Goal: Transaction & Acquisition: Purchase product/service

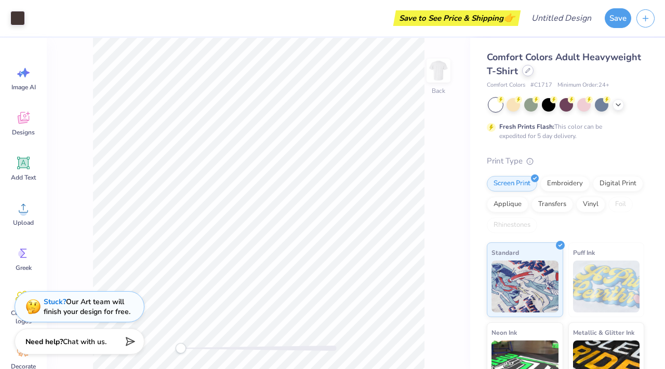
click at [528, 73] on div at bounding box center [527, 70] width 11 height 11
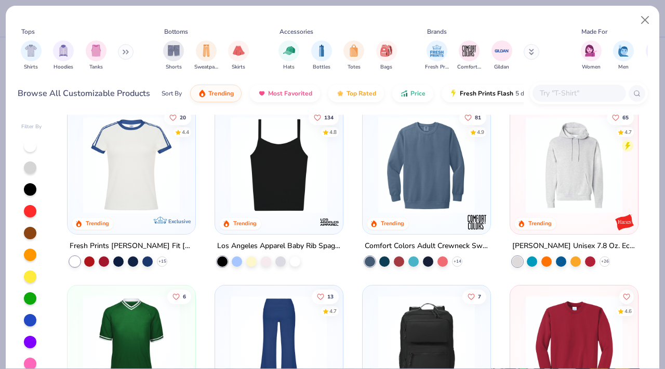
scroll to position [1441, 0]
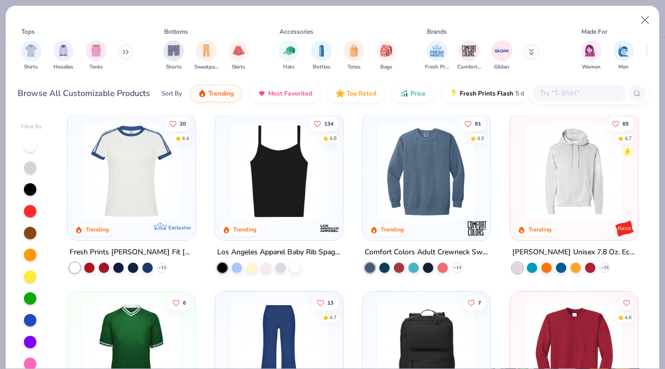
click at [299, 171] on img at bounding box center [278, 171] width 107 height 97
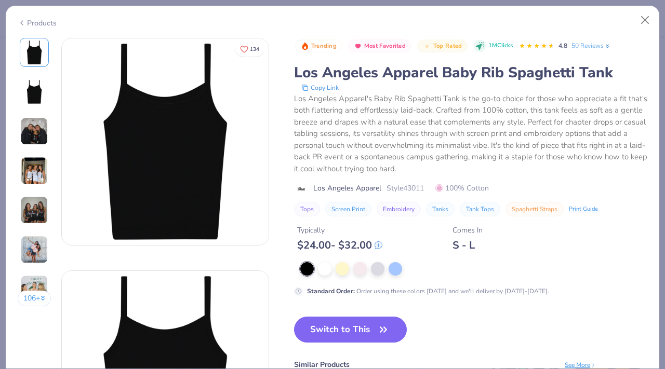
click at [42, 86] on img at bounding box center [34, 91] width 25 height 25
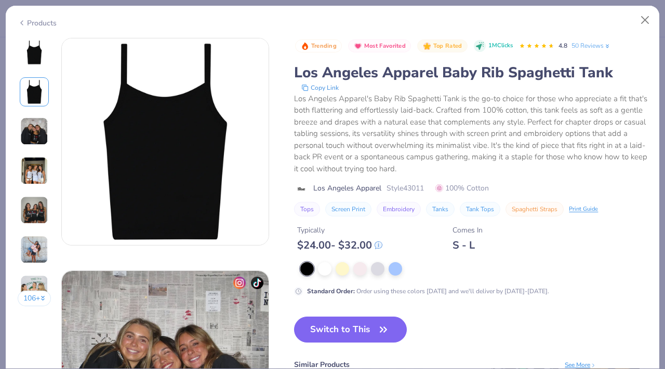
click at [33, 124] on img at bounding box center [34, 131] width 28 height 28
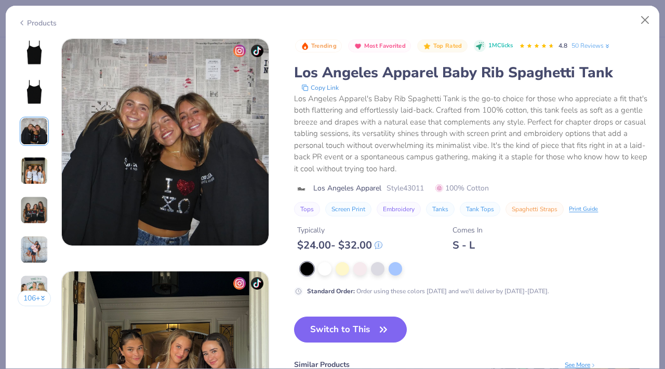
scroll to position [466, 0]
click at [37, 162] on img at bounding box center [34, 171] width 28 height 28
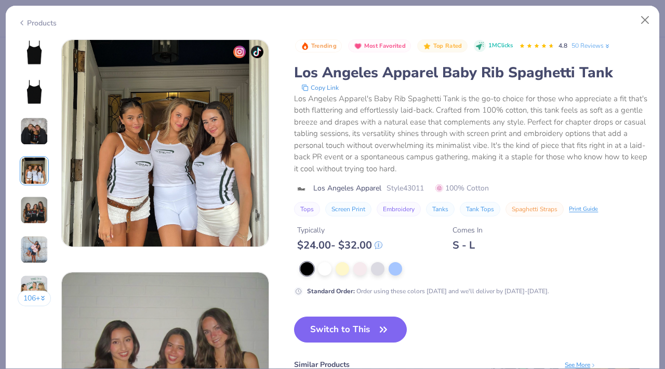
scroll to position [698, 0]
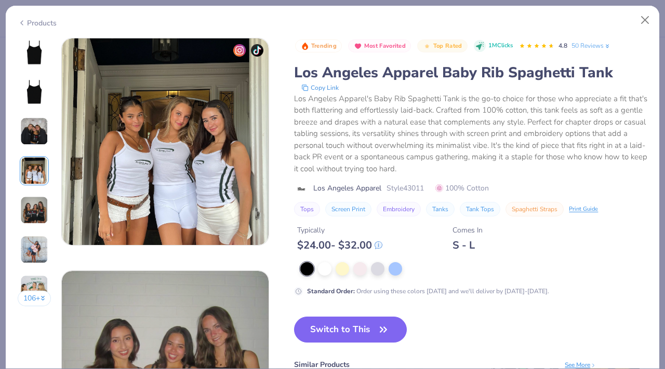
click at [36, 191] on div "106 +" at bounding box center [35, 176] width 34 height 276
click at [37, 210] on img at bounding box center [34, 210] width 28 height 28
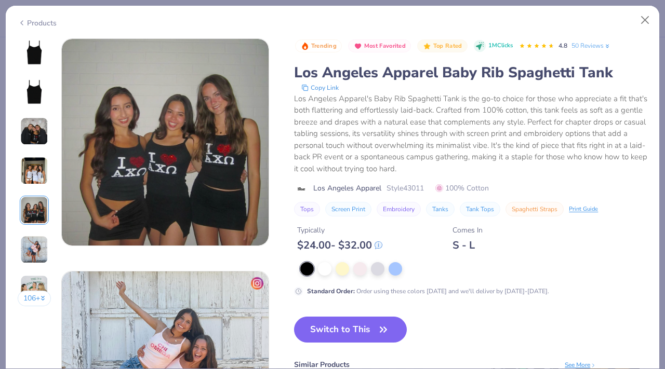
scroll to position [931, 0]
click at [37, 249] on img at bounding box center [34, 250] width 28 height 28
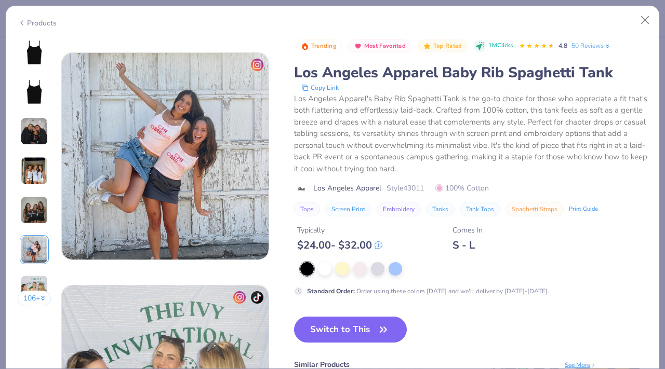
scroll to position [1164, 0]
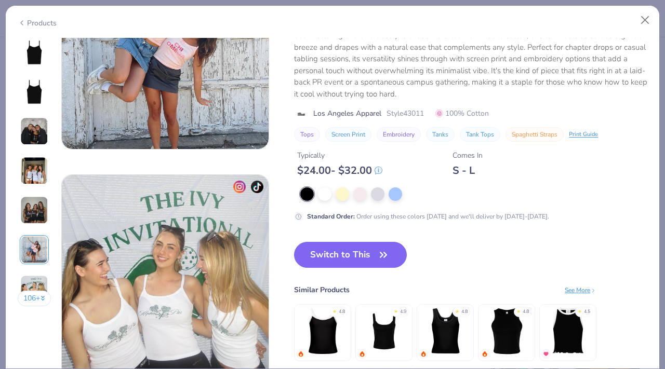
click at [34, 295] on button "106 +" at bounding box center [35, 299] width 34 height 16
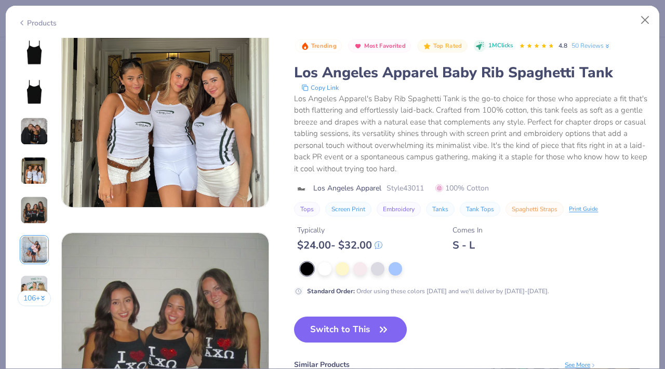
scroll to position [544, 0]
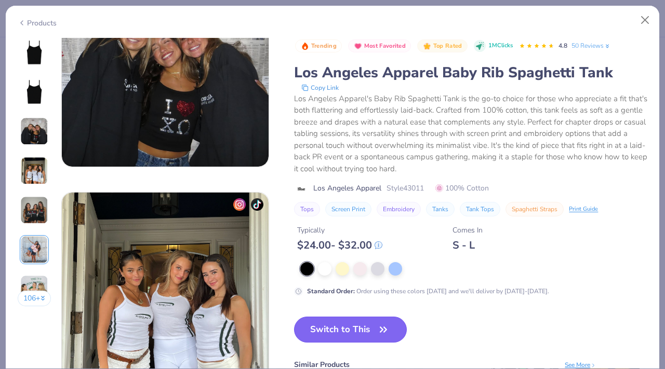
click at [339, 332] on button "Switch to This" at bounding box center [350, 330] width 113 height 26
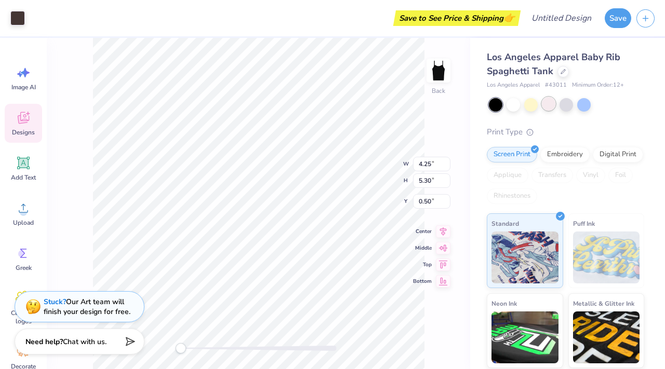
click at [548, 105] on div at bounding box center [549, 104] width 14 height 14
click at [529, 107] on div at bounding box center [531, 104] width 14 height 14
click at [551, 105] on div at bounding box center [549, 104] width 14 height 14
click at [528, 112] on div "Los Angeles Apparel Baby Rib Spaghetti Tank Los Angeles Apparel # 43011 Minimum…" at bounding box center [565, 249] width 157 height 398
click at [533, 106] on div at bounding box center [531, 104] width 14 height 14
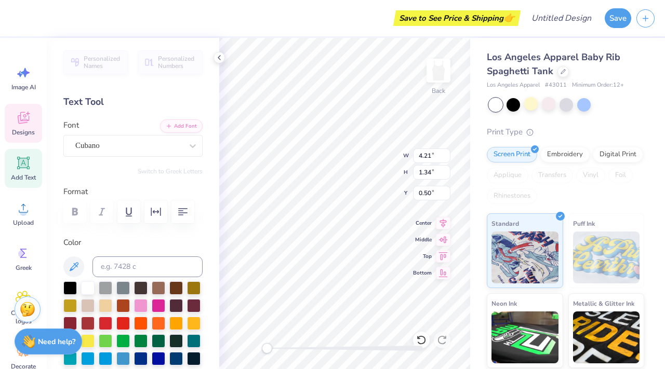
type textarea "D"
type textarea "Warner"
type input "4.24"
type input "1.38"
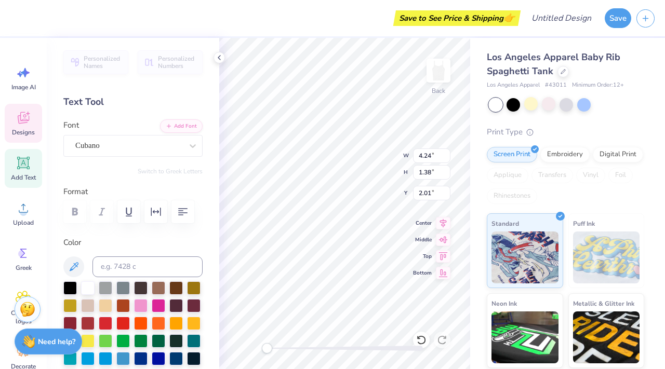
type input "2.01"
type textarea "D"
type textarea "Hall"
type input "4.05"
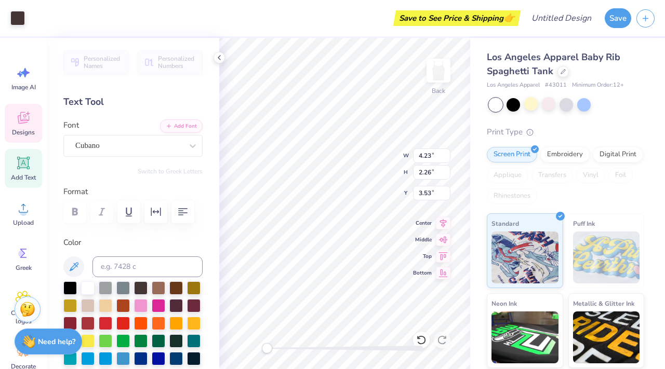
type input "1.35"
type input "2.03"
type input "1.87"
type input "0.44"
type input "3.72"
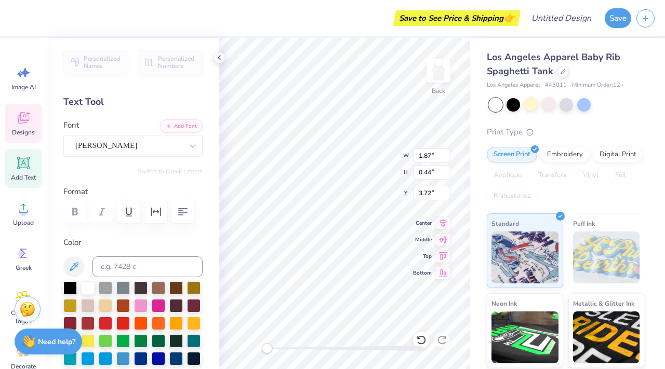
type input "7.14"
type input "1.37"
type input "0.52"
type input "1.87"
type input "0.44"
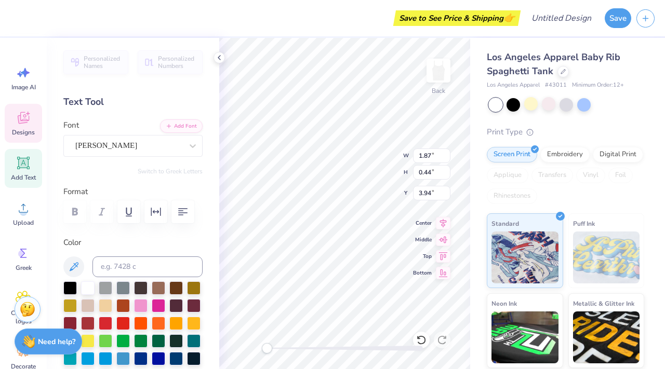
type input "4.05"
type input "1.35"
type input "2.37"
click at [142, 306] on div at bounding box center [141, 305] width 14 height 14
type input "4.05"
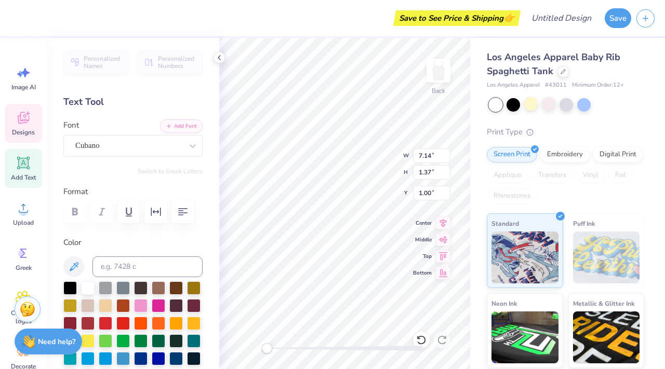
type input "1.35"
type input "2.65"
click at [141, 305] on div at bounding box center [141, 305] width 14 height 14
type input "4.23"
type input "2.26"
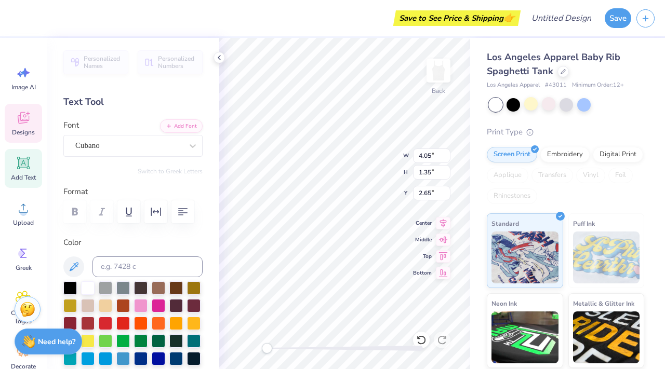
type input "4.24"
type input "1.87"
type input "0.44"
click at [157, 306] on div at bounding box center [159, 305] width 14 height 14
click at [140, 306] on div at bounding box center [141, 305] width 14 height 14
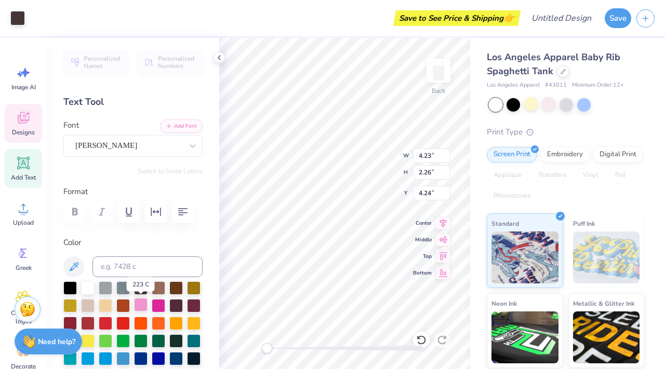
click at [140, 306] on div at bounding box center [141, 305] width 14 height 14
click at [71, 286] on div at bounding box center [70, 288] width 14 height 14
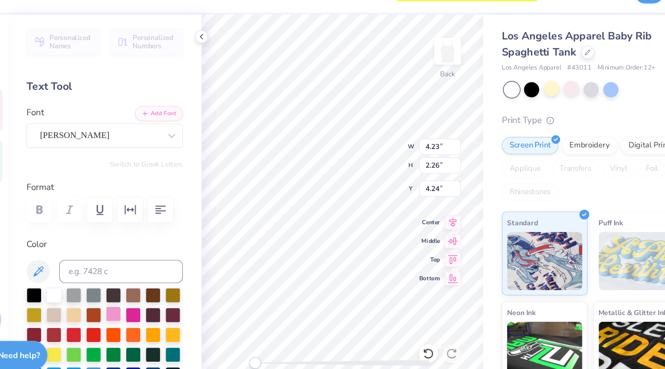
click at [143, 303] on div at bounding box center [141, 305] width 14 height 14
click at [139, 306] on div at bounding box center [141, 305] width 14 height 14
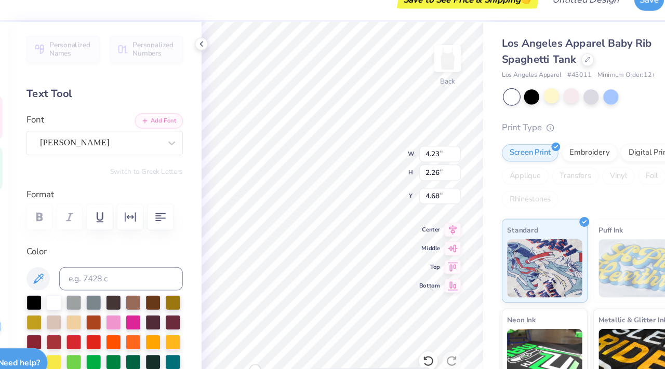
type input "1.87"
type input "0.44"
type input "4.24"
type textarea "F"
type textarea "Weiner Dogs"
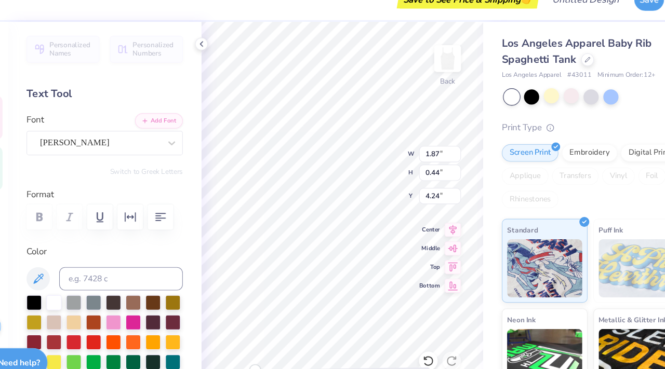
scroll to position [0, 2]
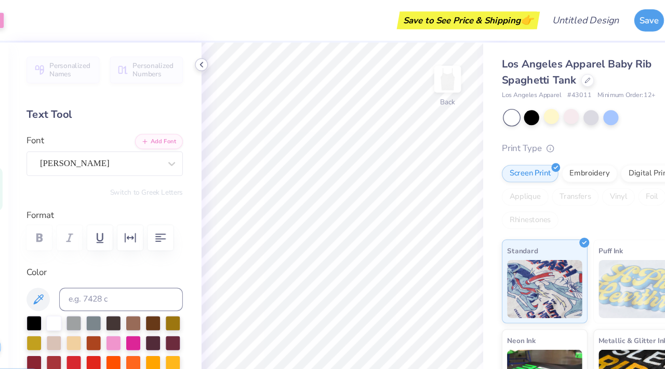
click at [220, 60] on polyline at bounding box center [219, 58] width 2 height 4
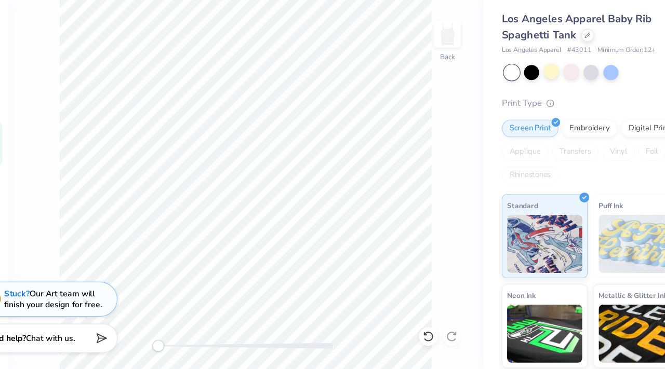
click at [166, 337] on div "Back" at bounding box center [258, 203] width 423 height 331
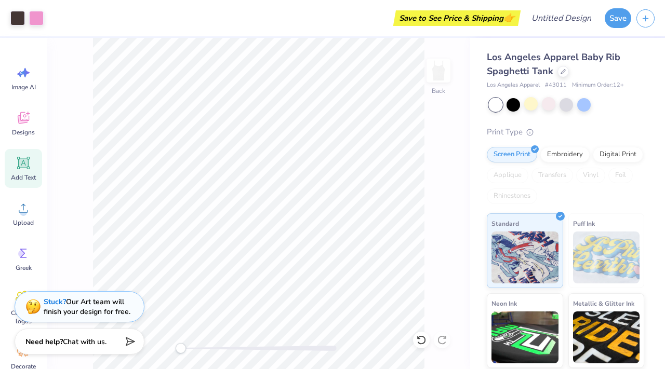
click at [430, 147] on div "Back" at bounding box center [258, 203] width 423 height 331
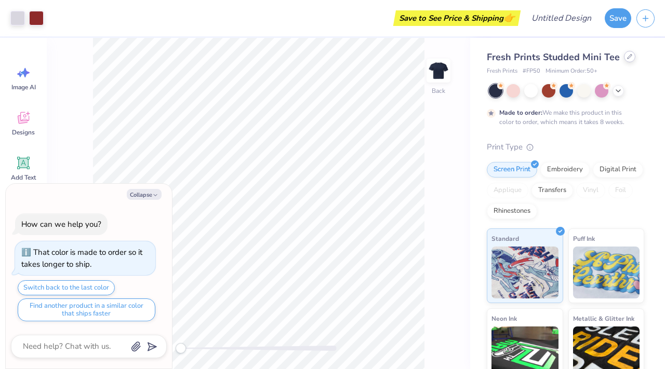
click at [628, 56] on icon at bounding box center [630, 57] width 4 height 4
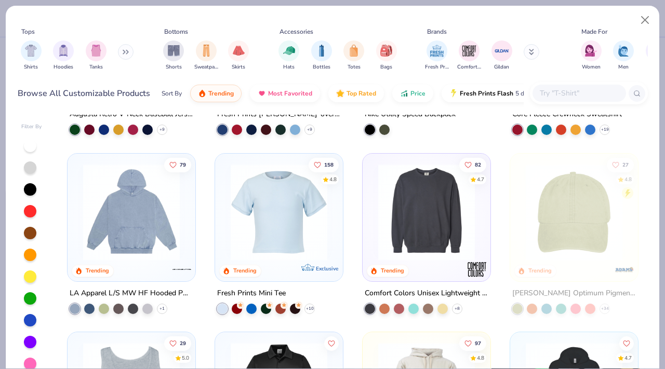
scroll to position [1757, 0]
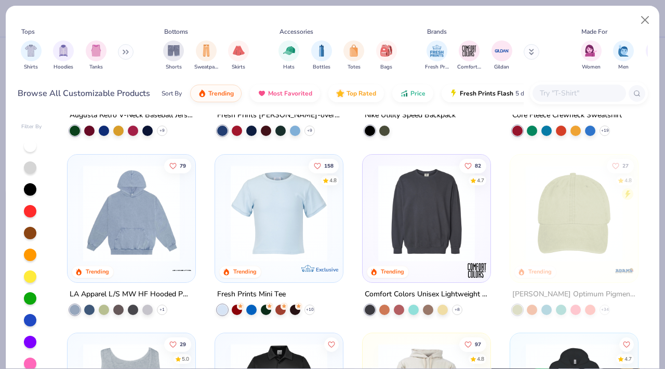
click at [290, 206] on div "20 4.4 Trending Exclusive Fresh Prints Simone Slim Fit Ringer Shirt with Stripe…" at bounding box center [353, 248] width 590 height 267
click at [290, 223] on img at bounding box center [278, 213] width 107 height 97
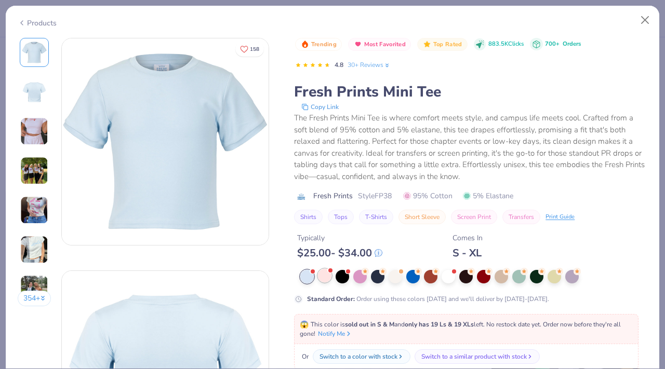
click at [326, 283] on div at bounding box center [325, 276] width 14 height 14
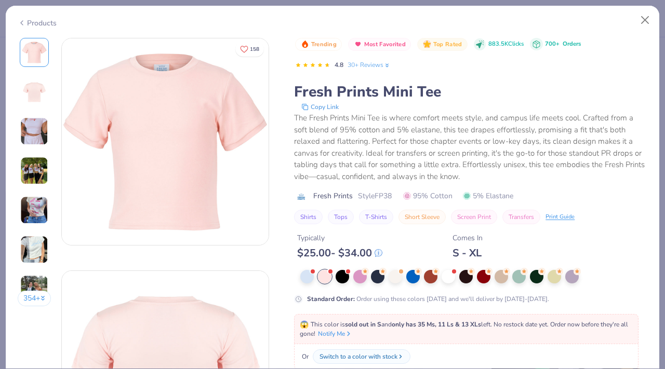
click at [41, 50] on img at bounding box center [34, 52] width 25 height 25
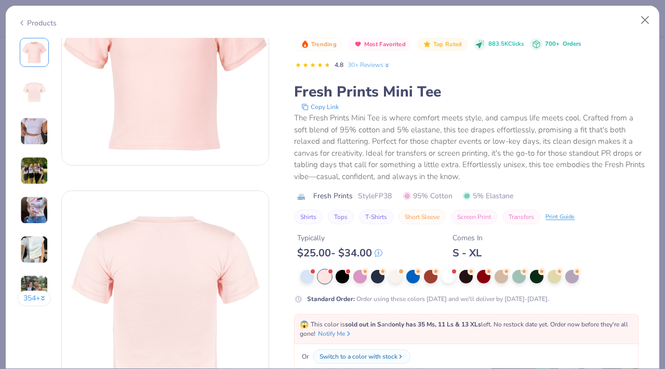
scroll to position [83, 0]
click at [563, 149] on div "The Fresh Prints Mini Tee is where comfort meets style, and campus life meets c…" at bounding box center [470, 147] width 353 height 70
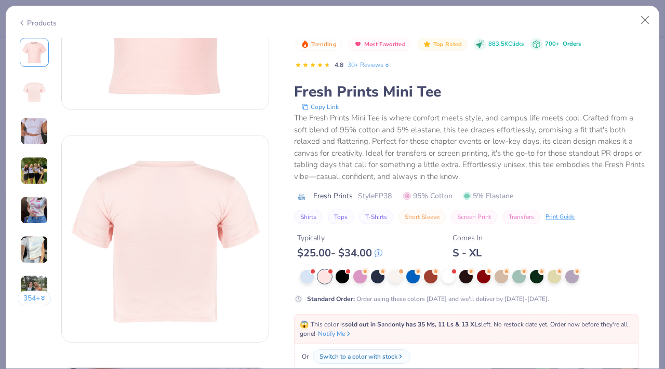
scroll to position [139, 0]
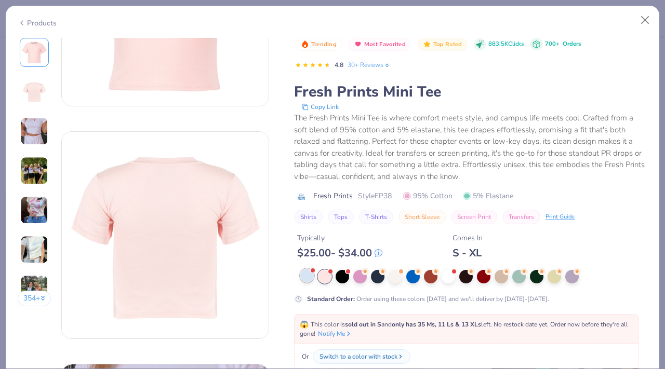
click at [307, 283] on div at bounding box center [307, 276] width 14 height 14
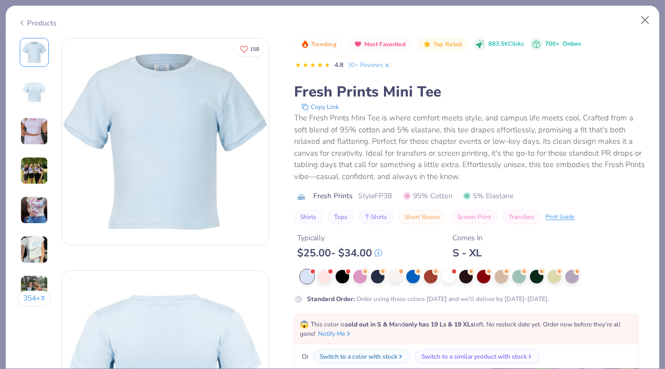
click at [31, 44] on img at bounding box center [34, 52] width 25 height 25
click at [63, 16] on div "Products" at bounding box center [333, 19] width 654 height 27
click at [63, 47] on img at bounding box center [165, 141] width 207 height 207
click at [95, 43] on img at bounding box center [165, 141] width 207 height 207
click at [389, 147] on div "The Fresh Prints Mini Tee is where comfort meets style, and campus life meets c…" at bounding box center [470, 147] width 353 height 70
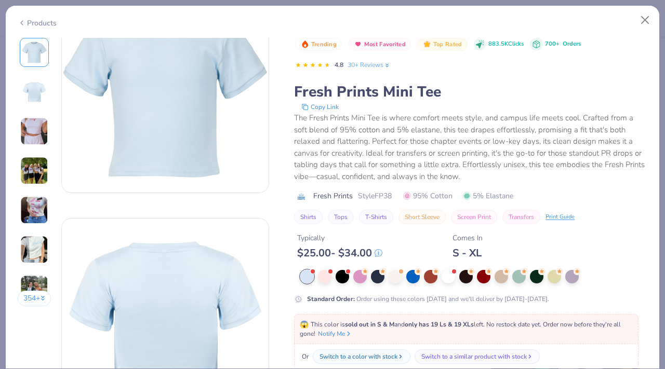
scroll to position [51, 0]
click at [645, 22] on button "Close" at bounding box center [645, 20] width 20 height 20
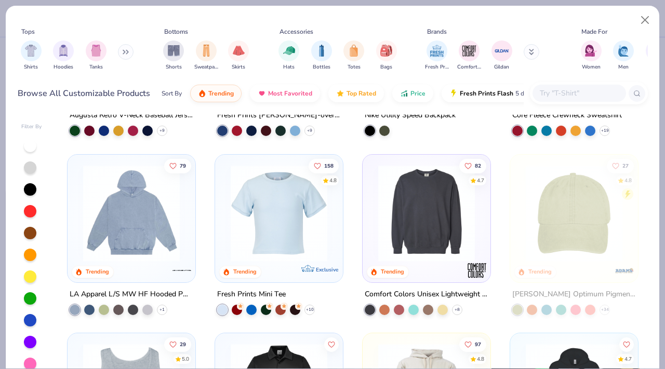
click at [294, 221] on img at bounding box center [278, 213] width 107 height 97
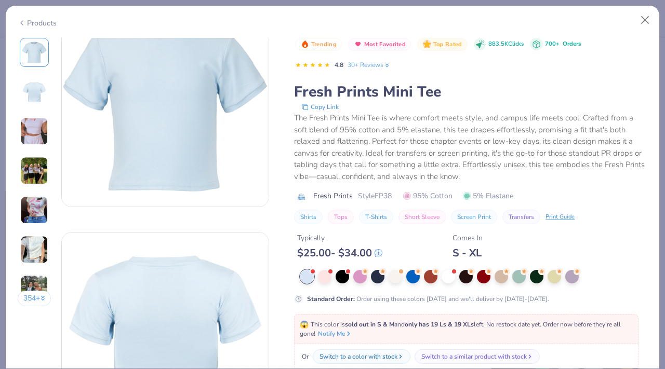
scroll to position [36, 0]
click at [407, 238] on div "Typically $ 25.00 - $ 34.00 Comes In S - XL" at bounding box center [470, 241] width 353 height 35
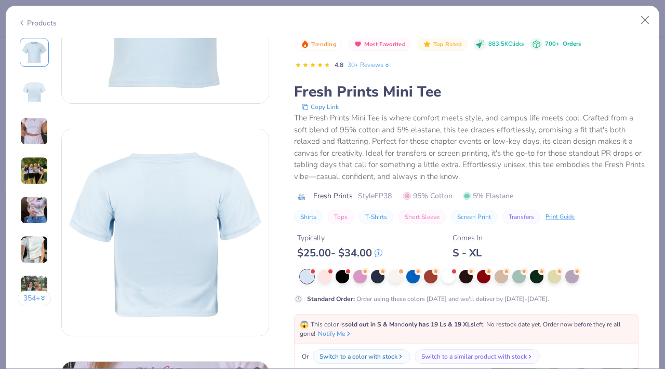
scroll to position [143, 0]
click at [326, 283] on div at bounding box center [325, 276] width 14 height 14
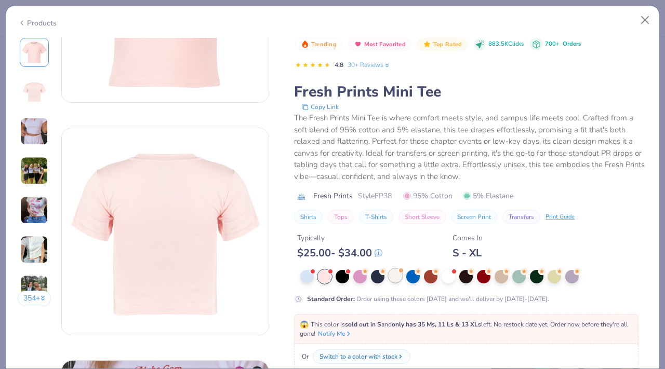
click at [389, 274] on div at bounding box center [396, 276] width 14 height 14
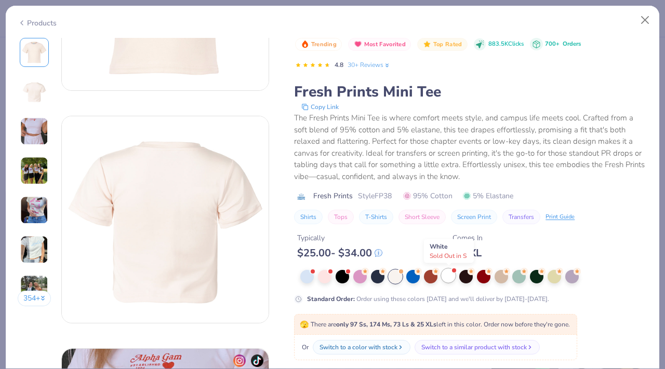
scroll to position [155, 0]
click at [327, 281] on div at bounding box center [325, 276] width 14 height 14
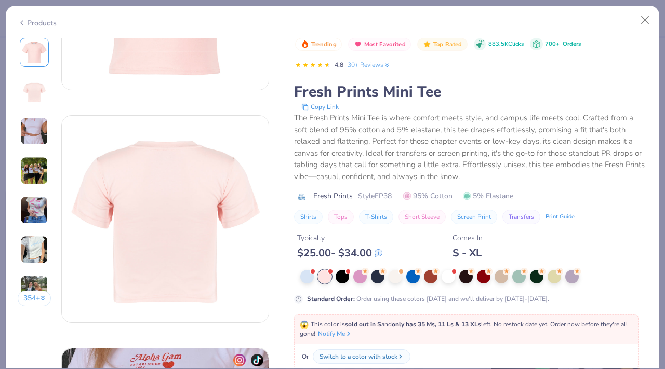
scroll to position [165, 0]
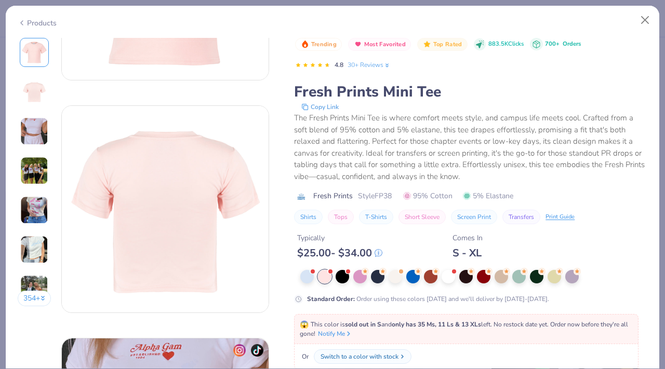
click at [341, 360] on div "Switch to a color with stock" at bounding box center [360, 356] width 78 height 9
click at [354, 357] on div "Switch to a color with stock" at bounding box center [360, 356] width 78 height 9
click at [445, 276] on div at bounding box center [449, 276] width 14 height 14
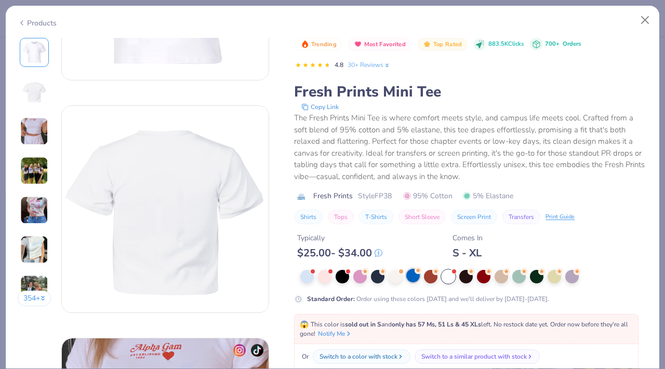
click at [414, 281] on div at bounding box center [413, 276] width 14 height 14
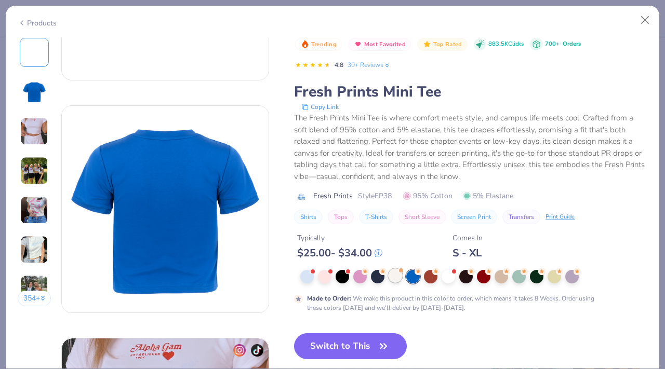
click at [398, 281] on div at bounding box center [396, 276] width 14 height 14
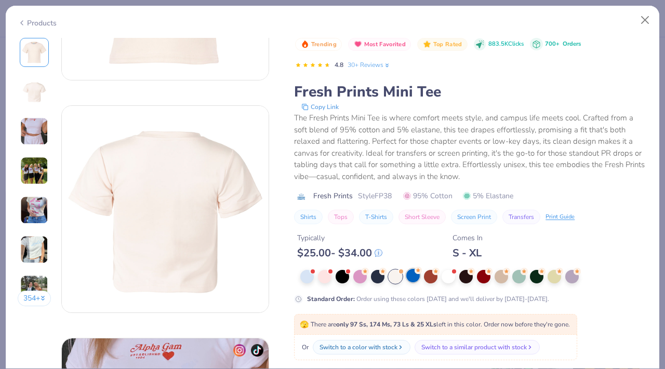
click at [415, 281] on div at bounding box center [413, 276] width 14 height 14
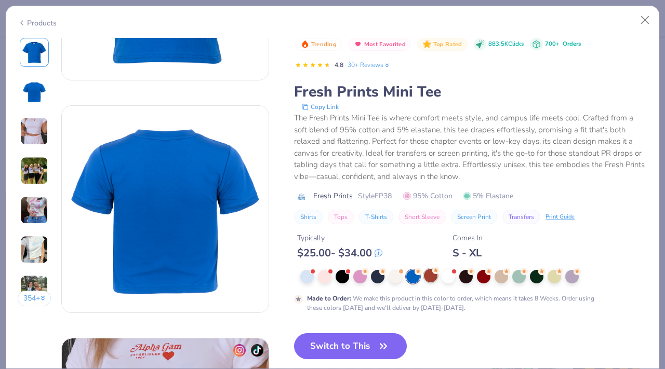
click at [426, 280] on div at bounding box center [431, 276] width 14 height 14
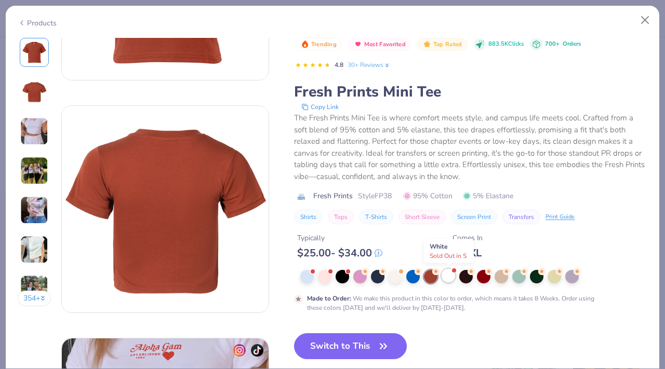
click at [455, 278] on div at bounding box center [449, 276] width 14 height 14
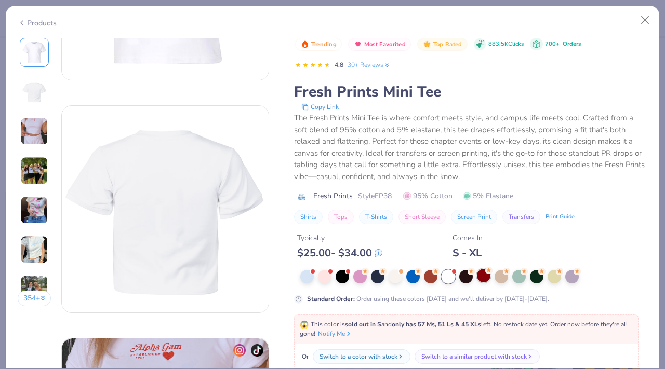
click at [481, 277] on div at bounding box center [484, 276] width 14 height 14
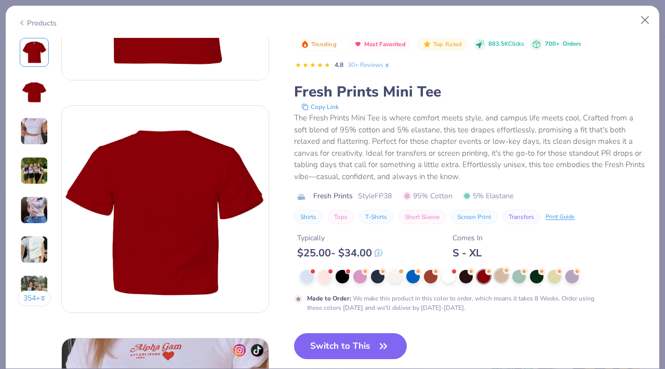
click at [496, 278] on div at bounding box center [502, 276] width 14 height 14
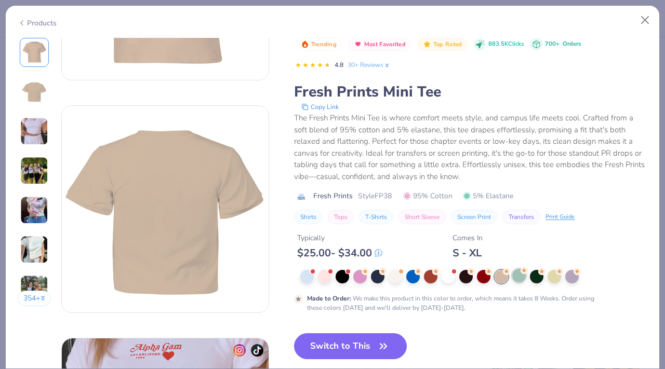
click at [513, 278] on div at bounding box center [519, 276] width 14 height 14
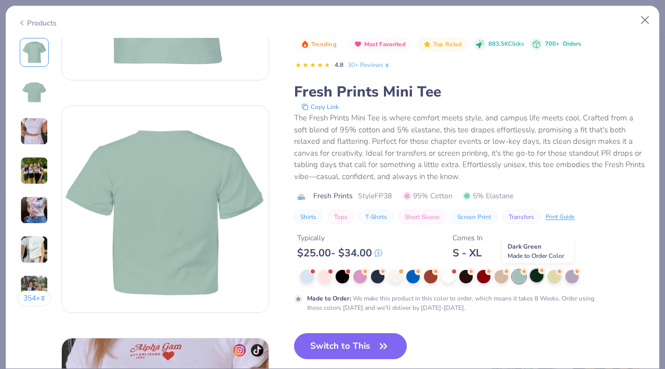
click at [536, 276] on div at bounding box center [537, 276] width 14 height 14
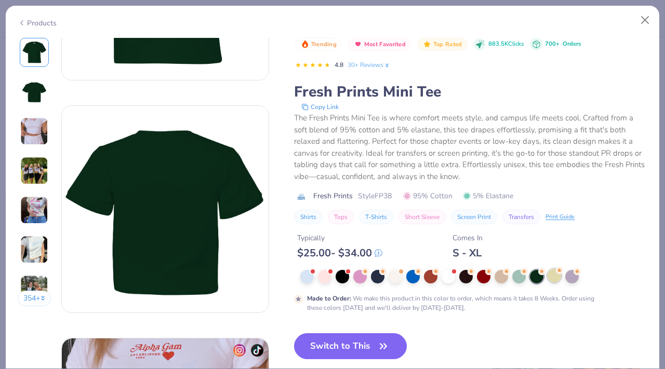
click at [552, 272] on div at bounding box center [555, 276] width 14 height 14
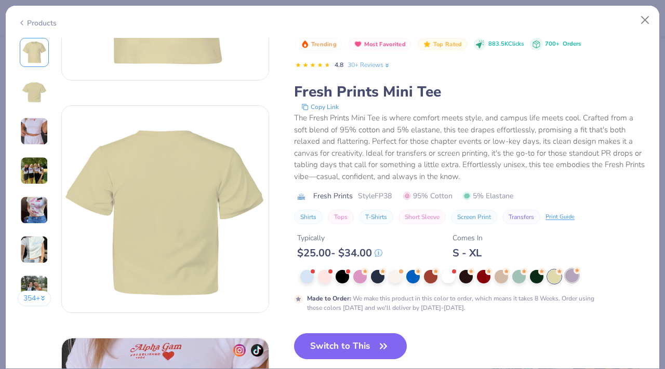
click at [572, 275] on div at bounding box center [572, 276] width 14 height 14
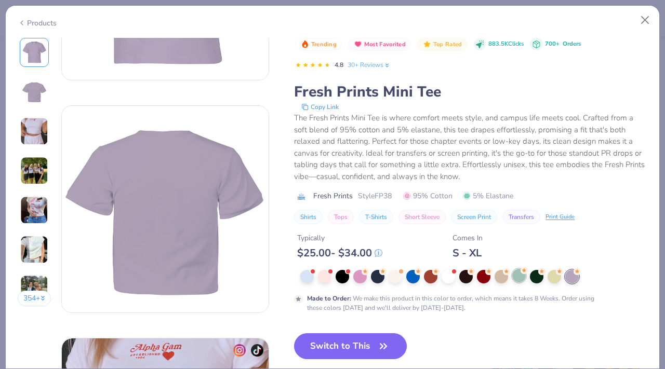
click at [521, 275] on div at bounding box center [519, 276] width 14 height 14
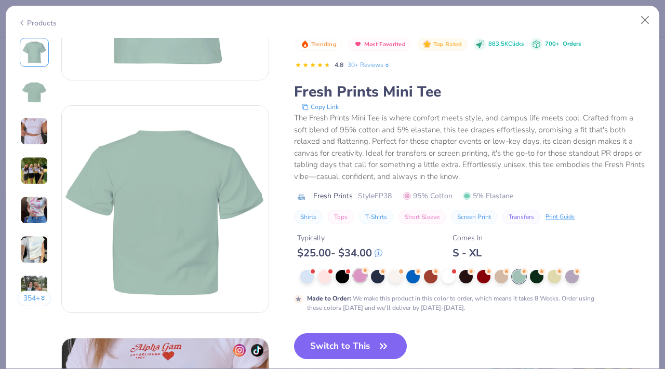
click at [363, 275] on div at bounding box center [360, 276] width 14 height 14
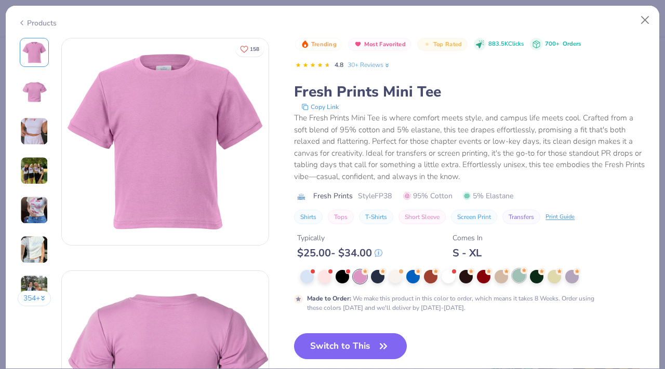
click at [524, 279] on div at bounding box center [519, 276] width 14 height 14
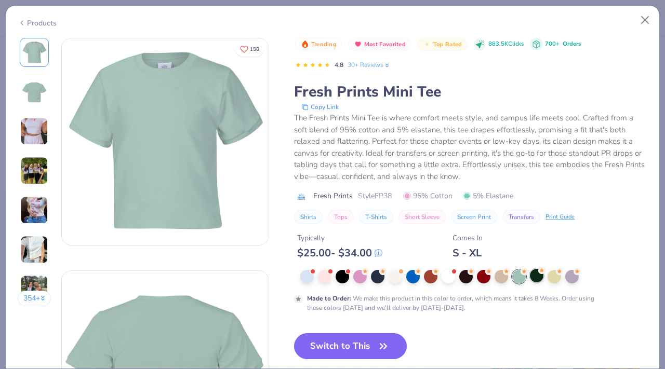
click at [533, 278] on div at bounding box center [537, 276] width 14 height 14
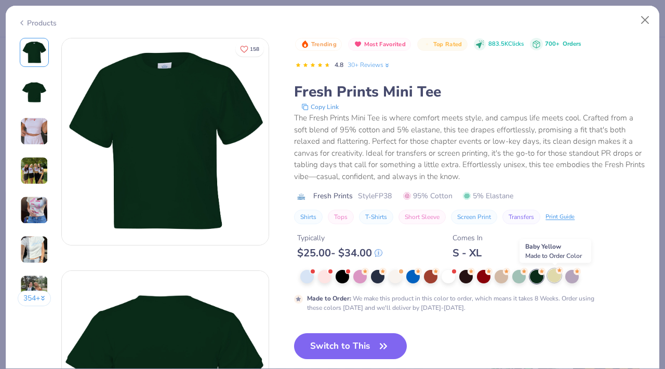
click at [556, 273] on div at bounding box center [555, 276] width 14 height 14
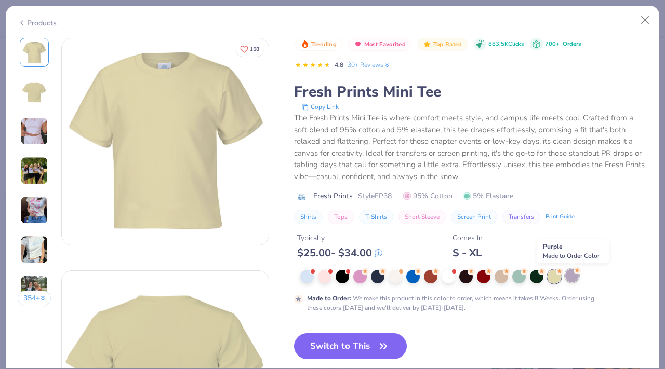
drag, startPoint x: 577, startPoint y: 274, endPoint x: 569, endPoint y: 274, distance: 7.8
click at [577, 274] on div at bounding box center [572, 276] width 14 height 14
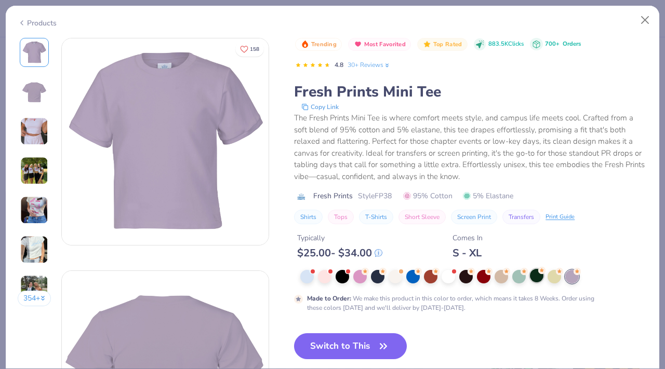
click at [540, 275] on div at bounding box center [537, 276] width 14 height 14
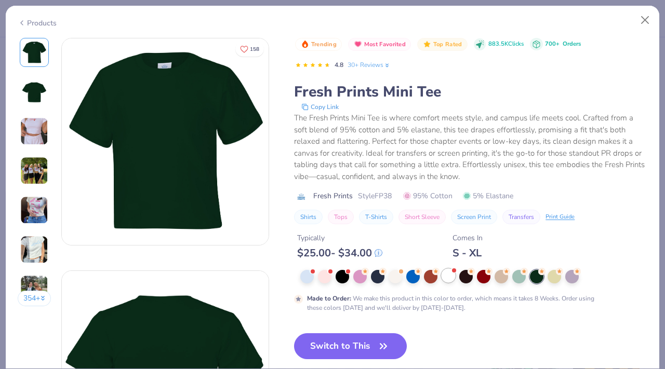
click at [449, 279] on div at bounding box center [449, 276] width 14 height 14
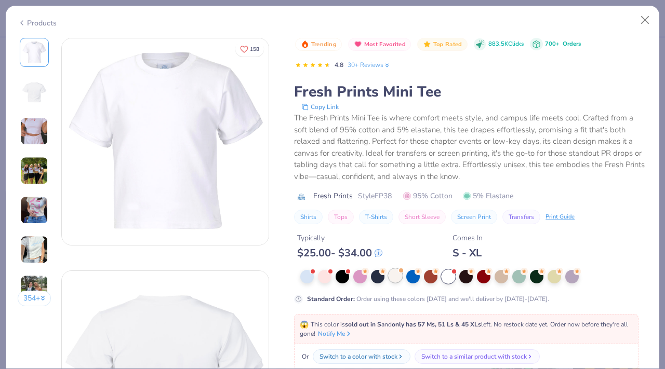
click at [400, 273] on div at bounding box center [396, 276] width 14 height 14
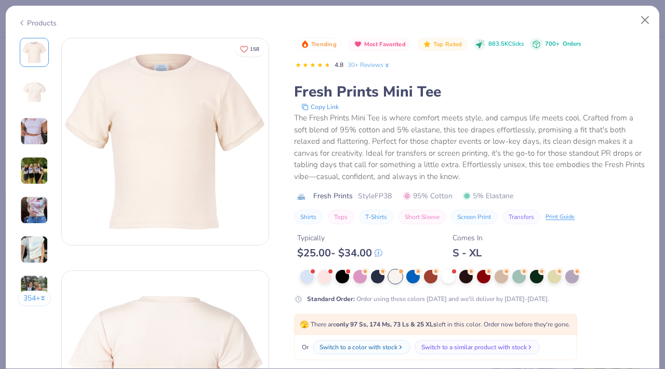
click at [423, 274] on div at bounding box center [473, 277] width 347 height 14
click at [434, 276] on div at bounding box center [431, 276] width 14 height 14
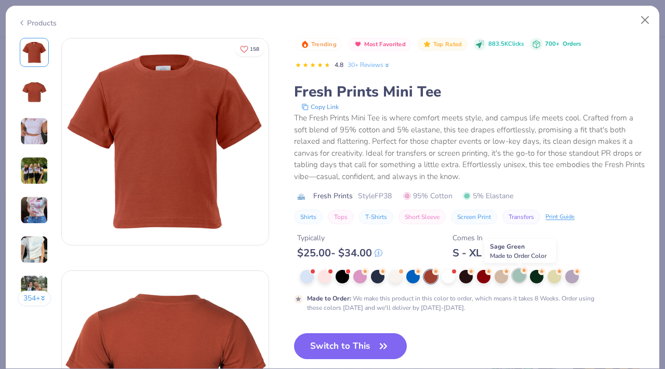
click at [521, 274] on div at bounding box center [519, 276] width 14 height 14
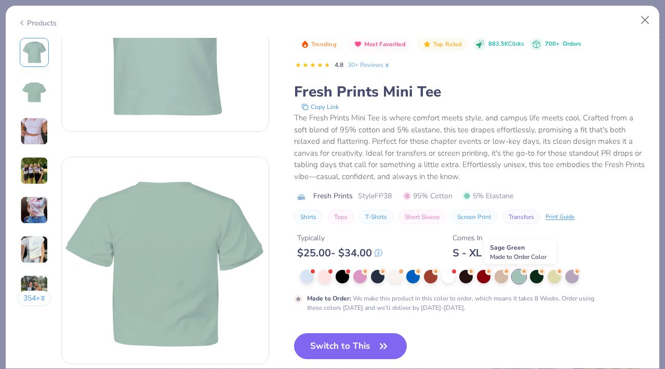
scroll to position [115, 0]
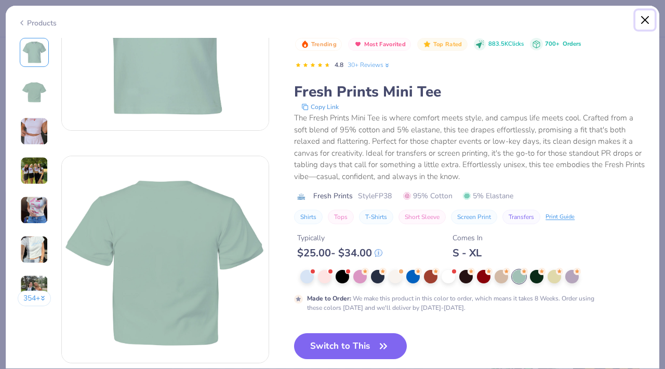
click at [647, 24] on button "Close" at bounding box center [645, 20] width 20 height 20
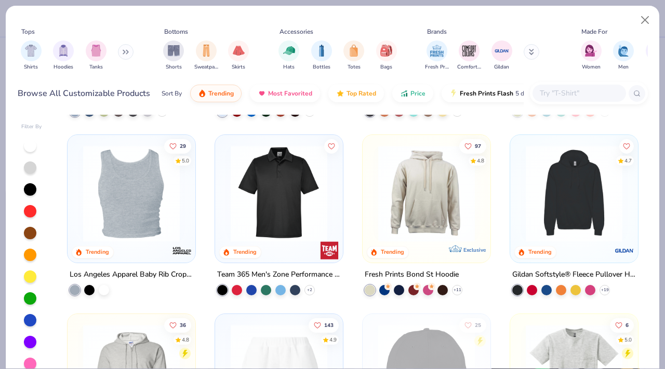
scroll to position [2168, 0]
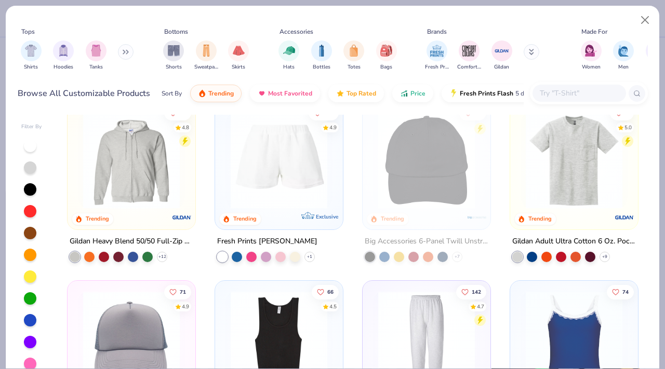
click at [299, 152] on img at bounding box center [278, 160] width 107 height 97
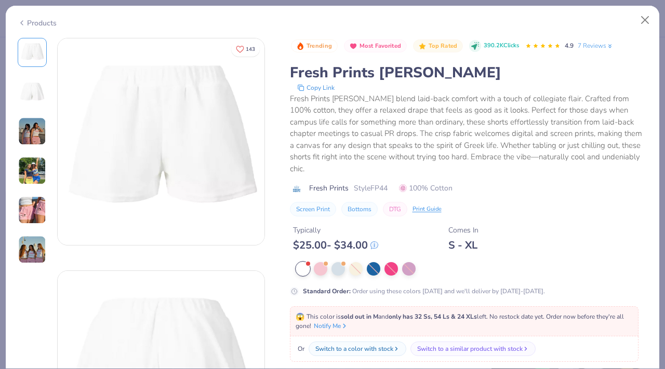
click at [29, 85] on img at bounding box center [32, 91] width 25 height 25
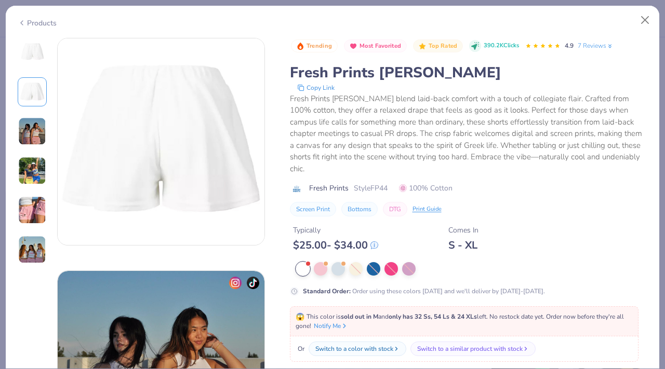
click at [35, 126] on img at bounding box center [32, 131] width 28 height 28
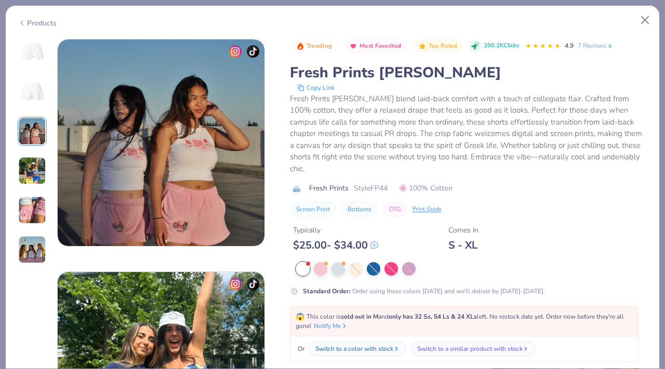
scroll to position [466, 0]
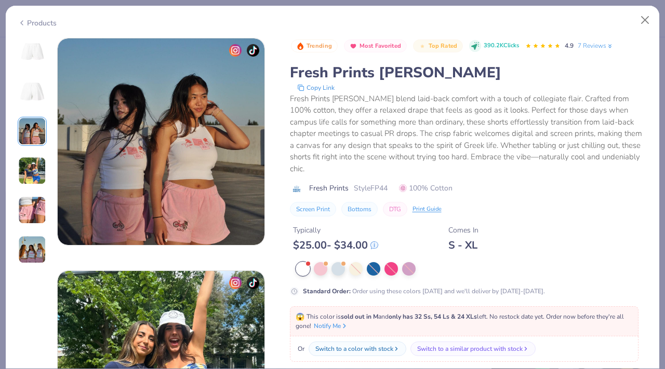
click at [44, 186] on div at bounding box center [32, 151] width 29 height 227
click at [44, 205] on img at bounding box center [32, 210] width 28 height 28
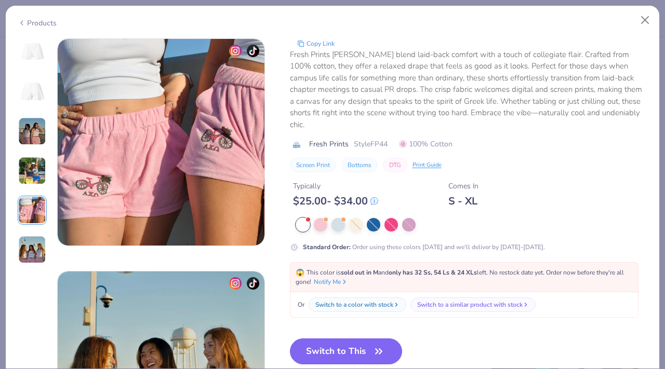
scroll to position [931, 0]
click at [646, 19] on button "Close" at bounding box center [645, 20] width 20 height 20
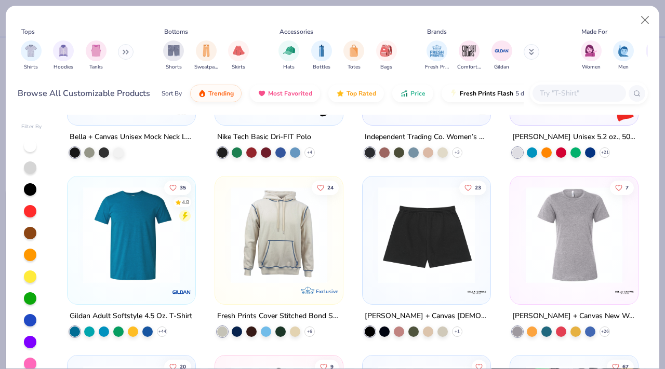
scroll to position [4436, 0]
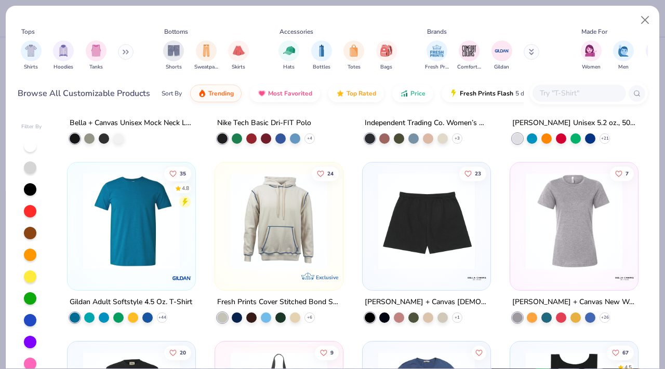
click at [419, 236] on img at bounding box center [426, 221] width 107 height 97
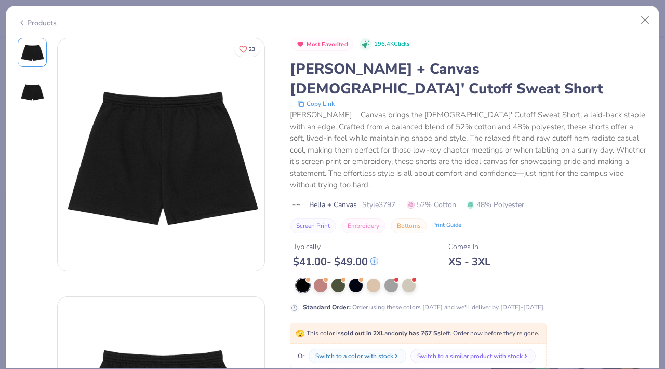
click at [36, 101] on img at bounding box center [32, 91] width 25 height 25
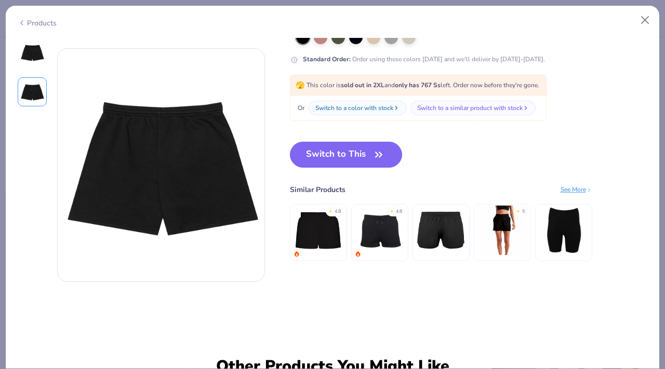
scroll to position [249, 0]
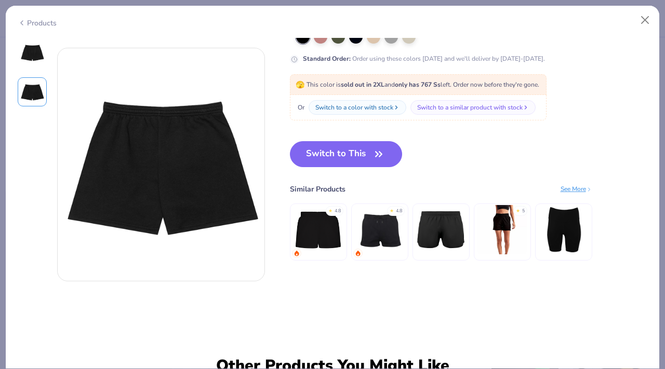
click at [338, 211] on img at bounding box center [318, 229] width 49 height 49
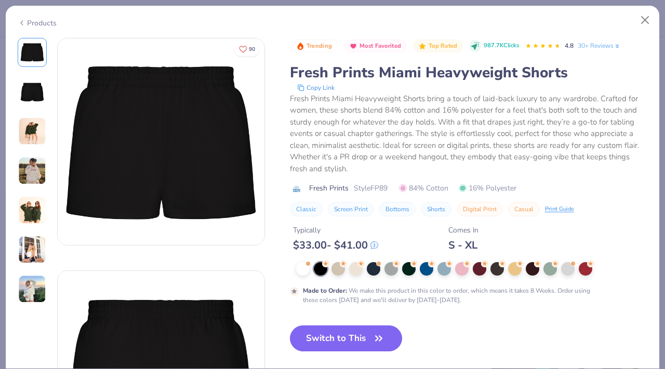
click at [26, 131] on img at bounding box center [32, 131] width 28 height 28
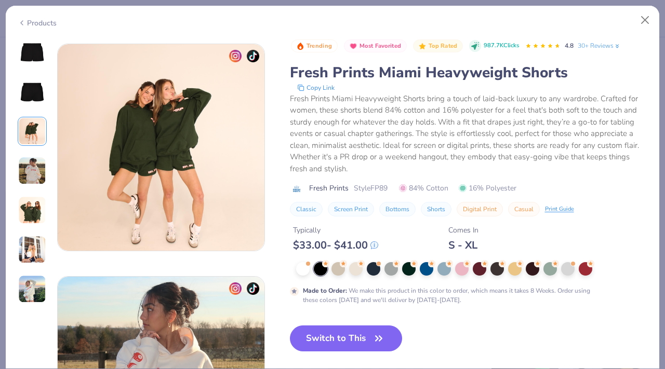
scroll to position [466, 0]
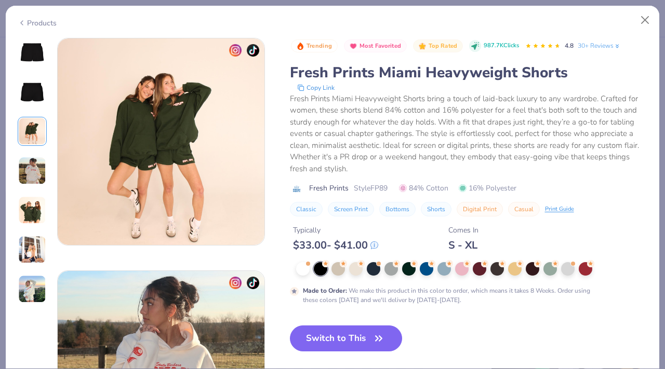
click at [25, 149] on div at bounding box center [32, 171] width 29 height 266
click at [32, 155] on div at bounding box center [32, 171] width 29 height 266
click at [32, 168] on img at bounding box center [32, 171] width 28 height 28
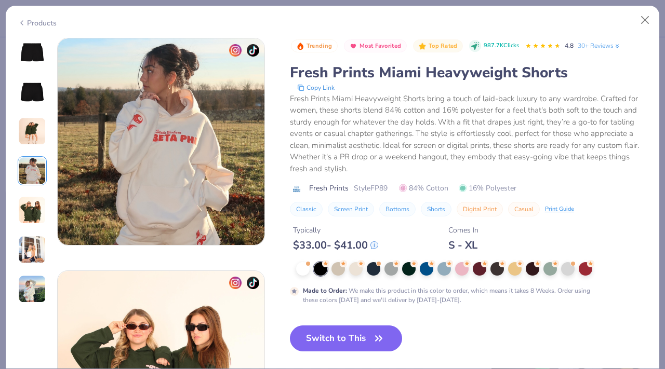
click at [32, 201] on img at bounding box center [32, 210] width 28 height 28
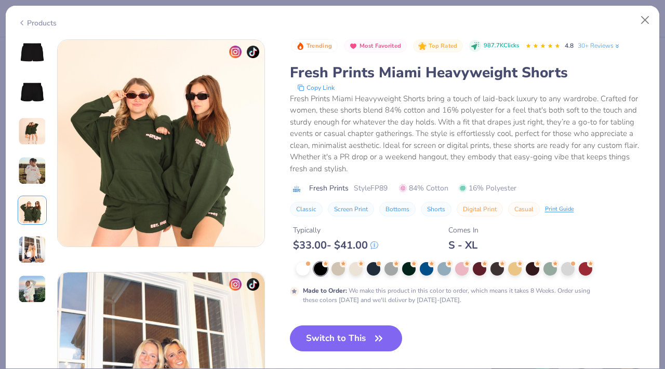
scroll to position [931, 0]
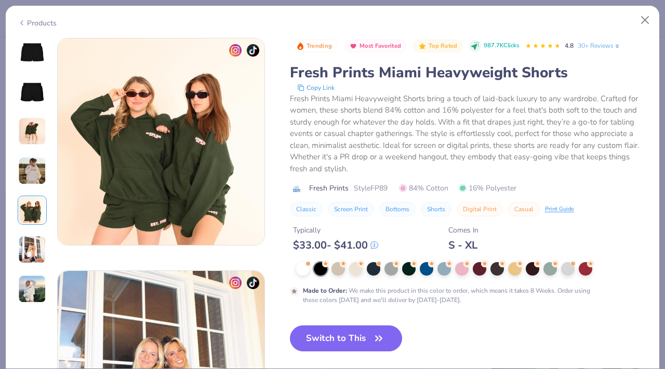
click at [35, 236] on img at bounding box center [32, 250] width 28 height 28
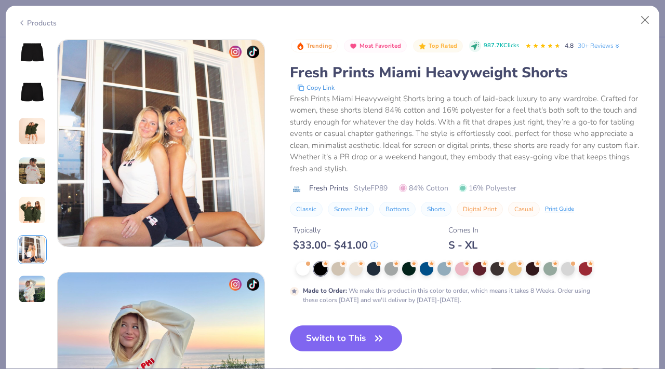
scroll to position [1164, 0]
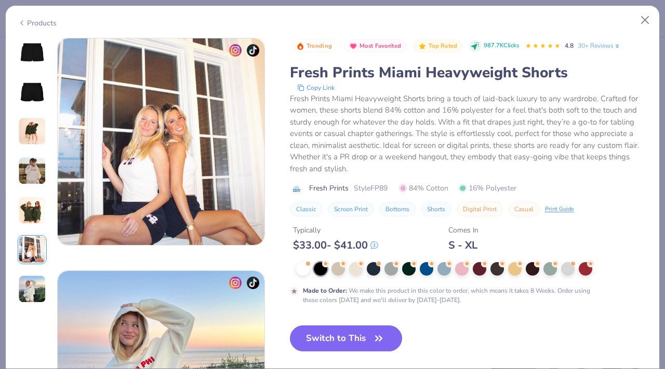
click at [29, 270] on div at bounding box center [32, 171] width 29 height 266
click at [29, 284] on img at bounding box center [32, 289] width 28 height 28
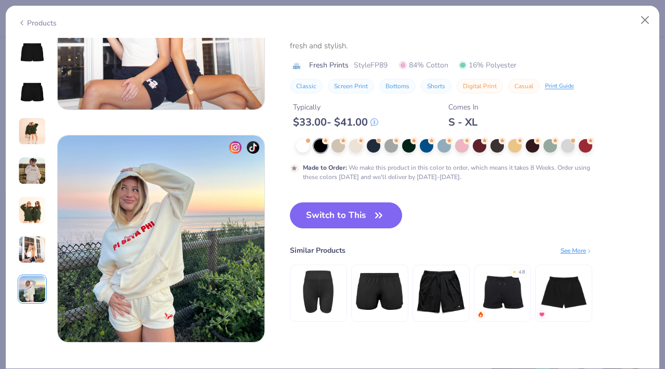
click at [32, 129] on img at bounding box center [32, 131] width 28 height 28
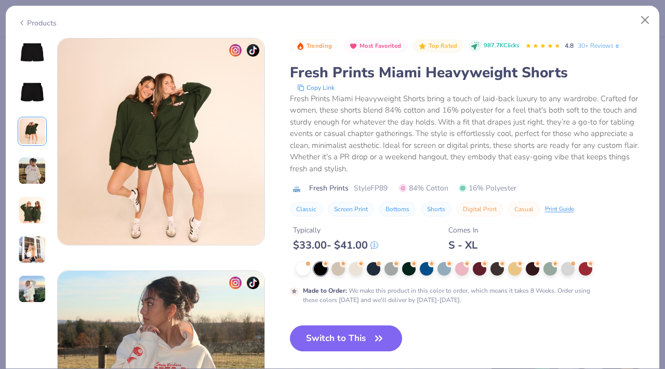
click at [35, 96] on img at bounding box center [32, 91] width 25 height 25
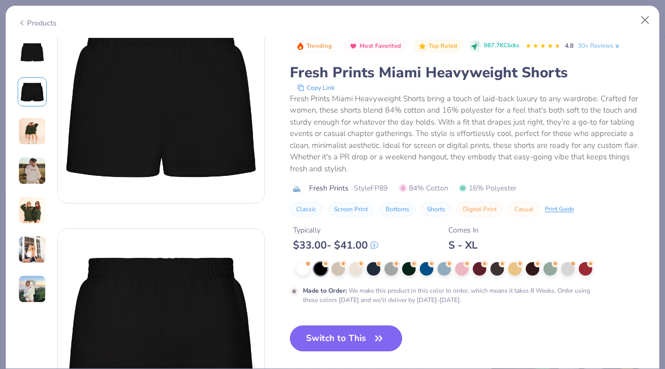
scroll to position [0, 0]
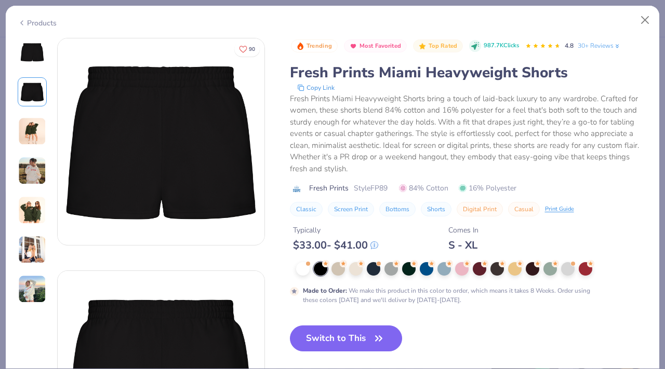
click at [26, 48] on img at bounding box center [32, 52] width 25 height 25
click at [353, 267] on div at bounding box center [356, 268] width 14 height 14
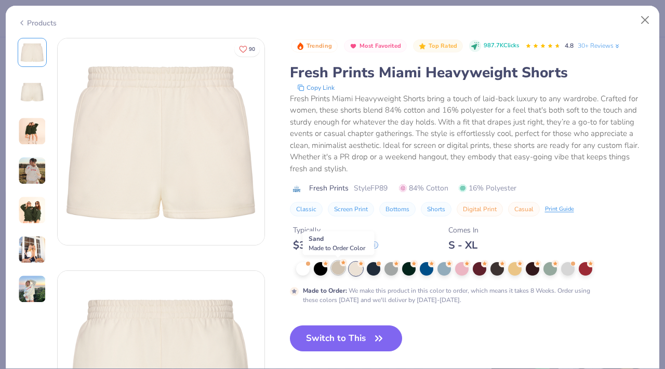
click at [340, 266] on icon at bounding box center [343, 262] width 7 height 7
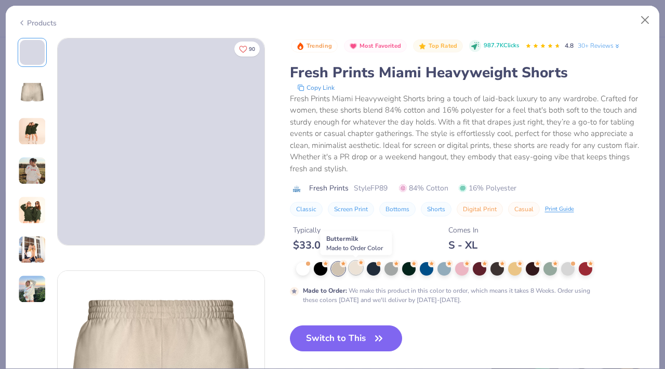
click at [357, 268] on div at bounding box center [356, 268] width 14 height 14
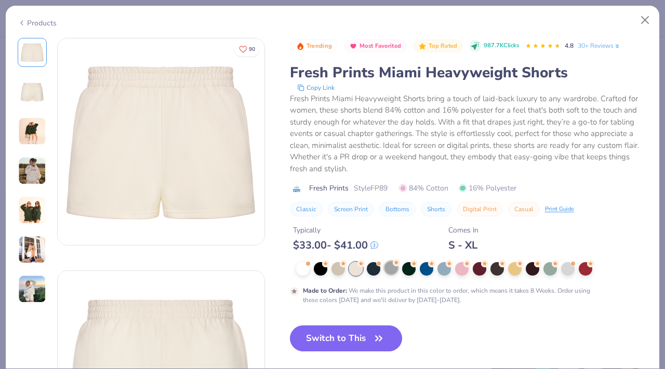
click at [393, 267] on icon at bounding box center [396, 262] width 7 height 7
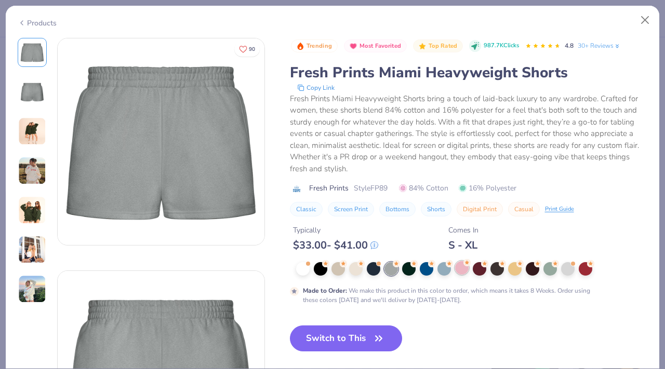
click at [460, 271] on div at bounding box center [462, 268] width 14 height 14
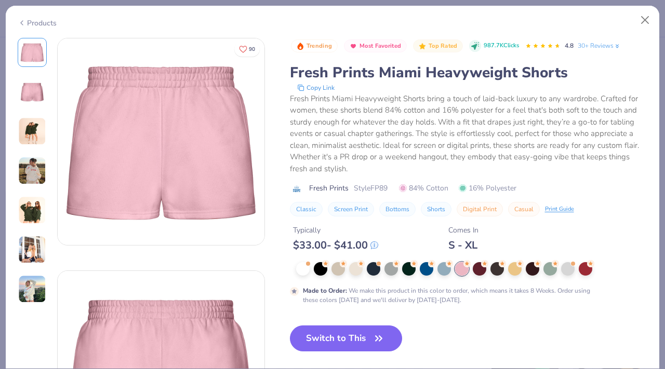
click at [488, 273] on div at bounding box center [472, 269] width 352 height 14
click at [356, 269] on div at bounding box center [356, 268] width 14 height 14
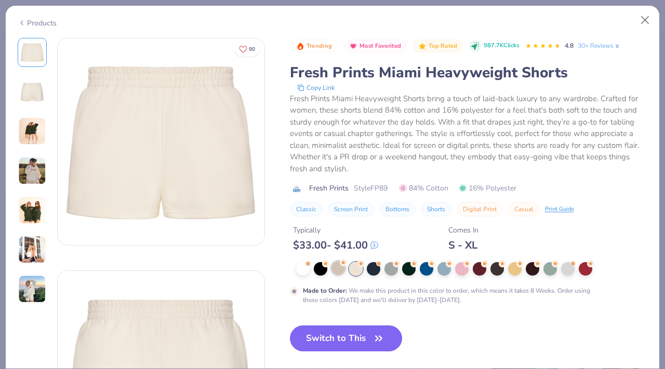
click at [342, 268] on div at bounding box center [338, 268] width 14 height 14
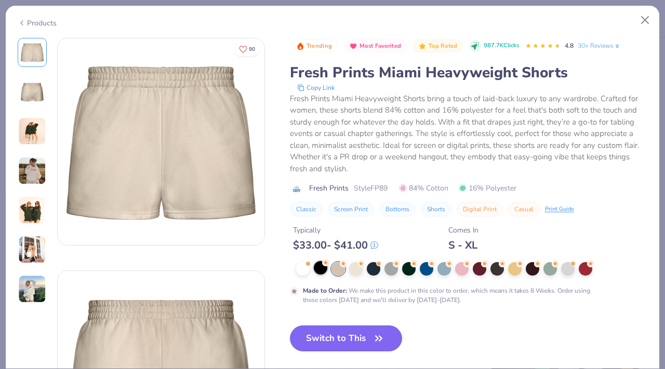
click at [325, 267] on circle at bounding box center [325, 262] width 7 height 7
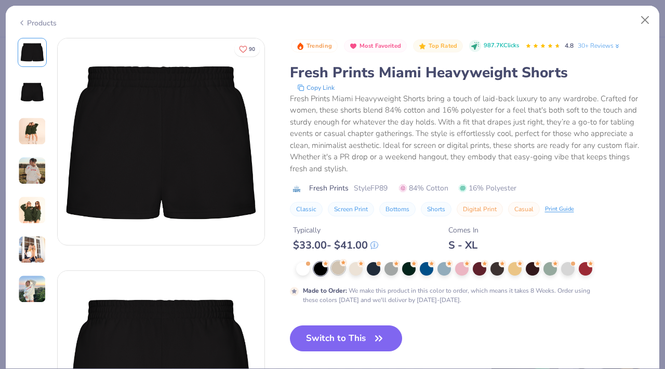
click at [343, 264] on g at bounding box center [343, 262] width 7 height 7
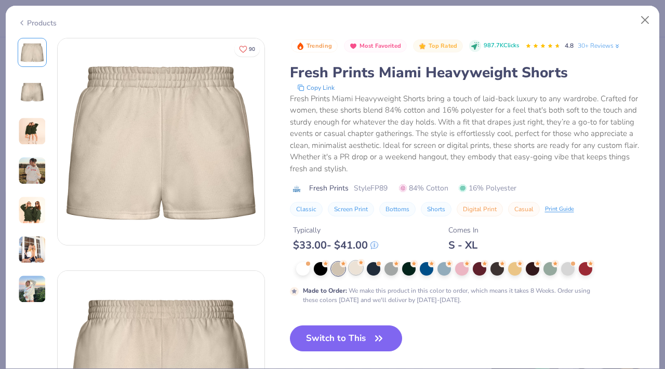
click at [355, 266] on div at bounding box center [356, 268] width 14 height 14
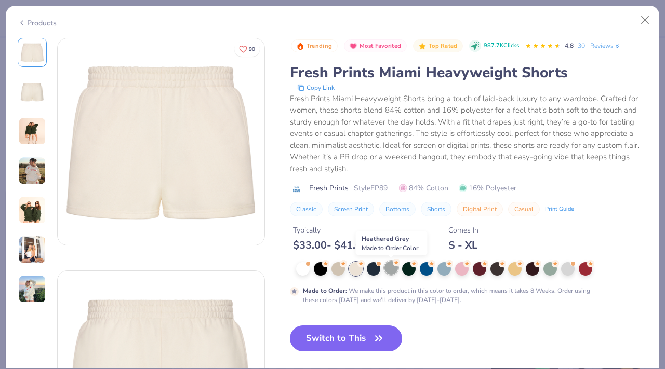
click at [391, 266] on div at bounding box center [391, 268] width 14 height 14
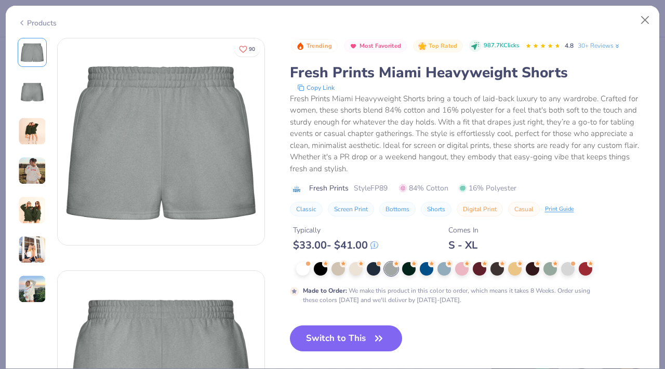
click at [364, 267] on icon at bounding box center [360, 263] width 7 height 7
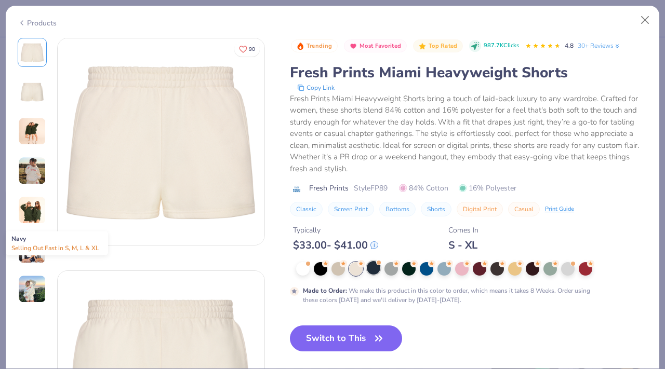
click at [370, 268] on div at bounding box center [374, 268] width 14 height 14
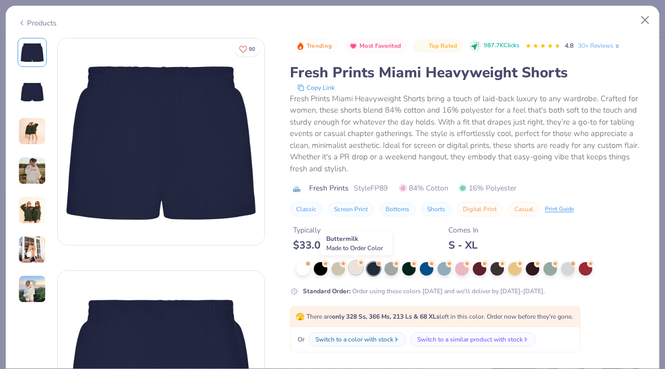
click at [352, 267] on div at bounding box center [356, 268] width 14 height 14
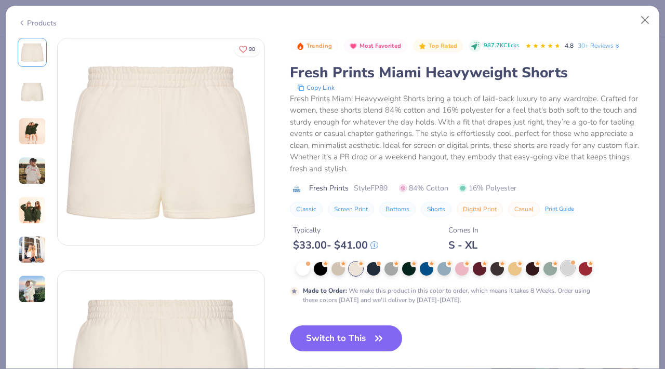
click at [566, 269] on div at bounding box center [568, 268] width 14 height 14
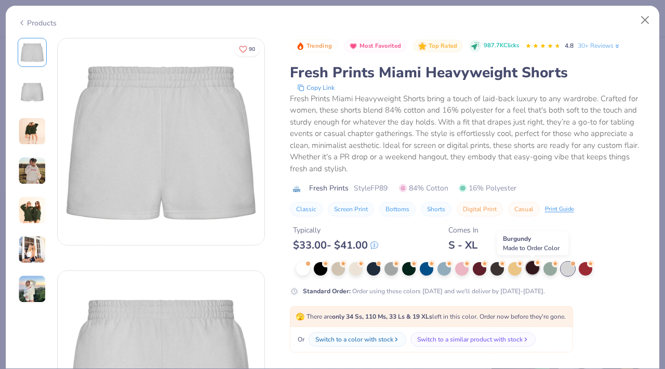
scroll to position [9, 0]
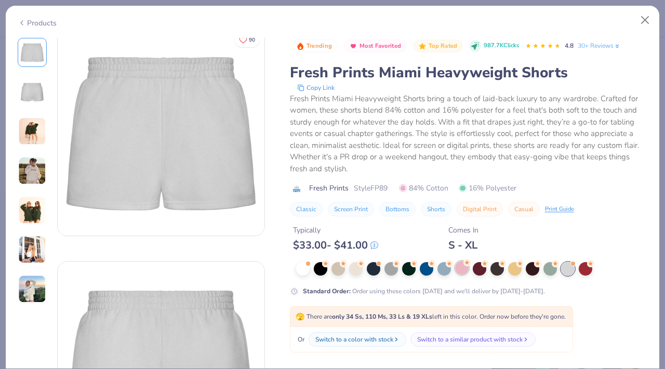
click at [462, 273] on div at bounding box center [462, 268] width 14 height 14
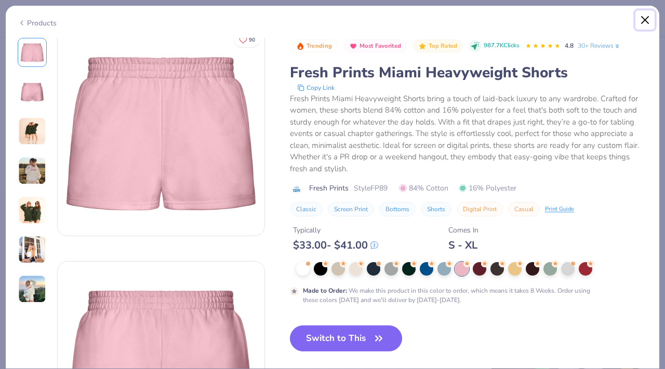
click at [641, 21] on button "Close" at bounding box center [645, 20] width 20 height 20
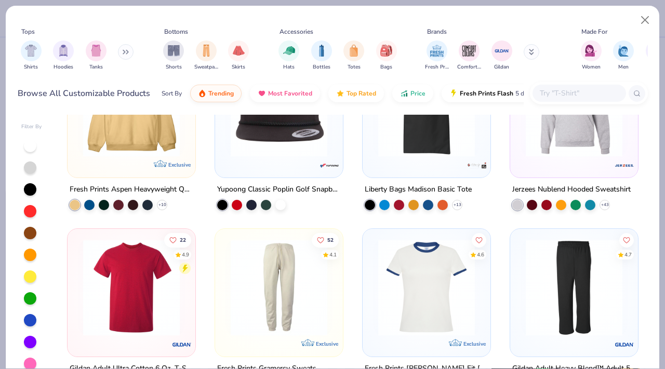
scroll to position [3399, 0]
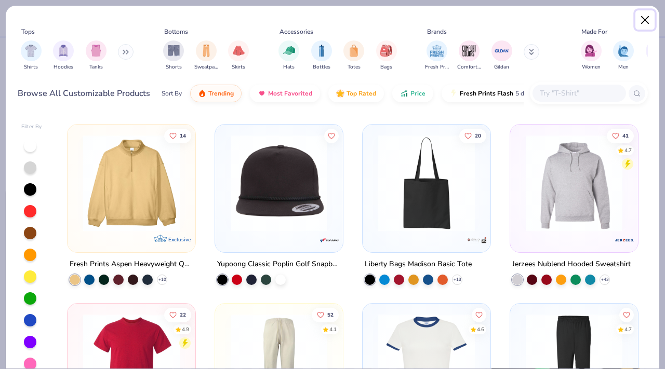
click at [651, 16] on button "Close" at bounding box center [645, 20] width 20 height 20
type textarea "x"
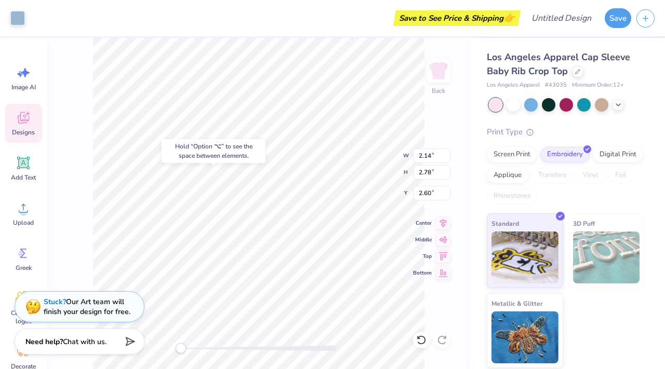
type input "6.97"
type input "3.49"
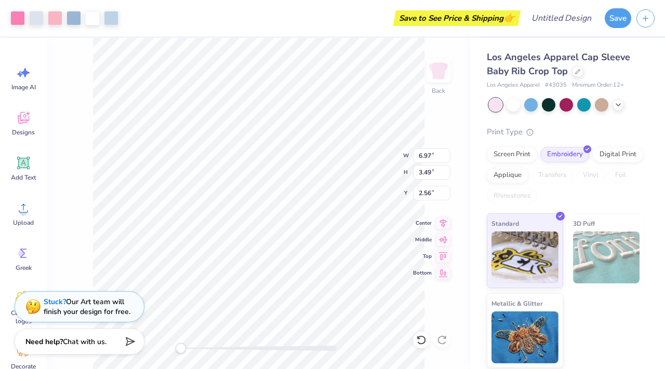
type input "2.78"
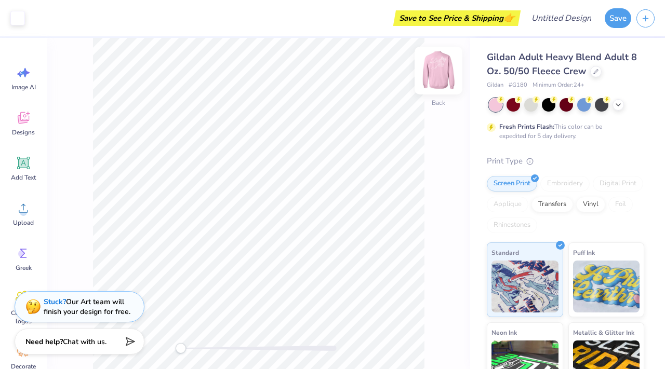
click at [446, 79] on img at bounding box center [439, 71] width 42 height 42
click at [443, 76] on img at bounding box center [439, 71] width 42 height 42
click at [443, 79] on img at bounding box center [439, 71] width 42 height 42
click at [442, 77] on img at bounding box center [439, 71] width 42 height 42
click at [419, 89] on img at bounding box center [439, 71] width 42 height 42
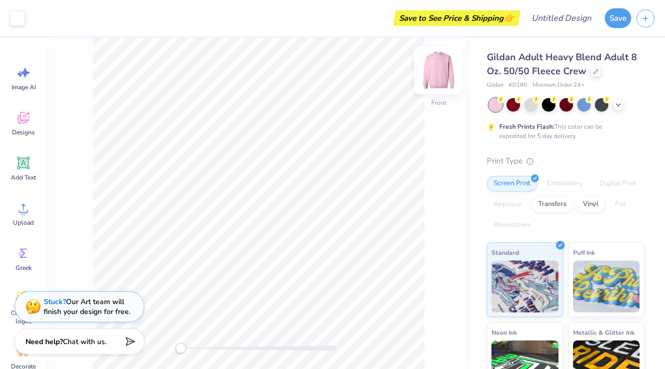
click at [441, 78] on img at bounding box center [439, 71] width 42 height 42
click at [623, 104] on div at bounding box center [618, 103] width 11 height 11
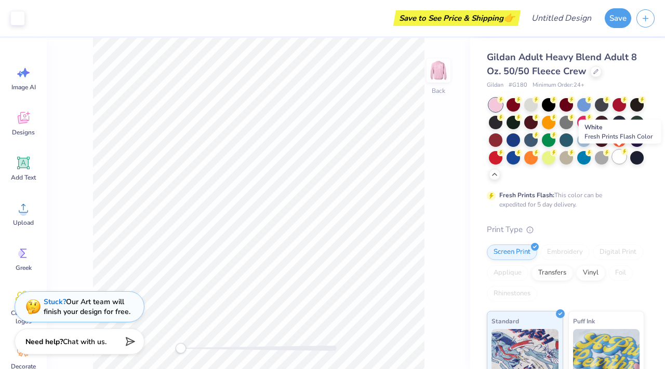
click at [621, 157] on div at bounding box center [620, 157] width 14 height 14
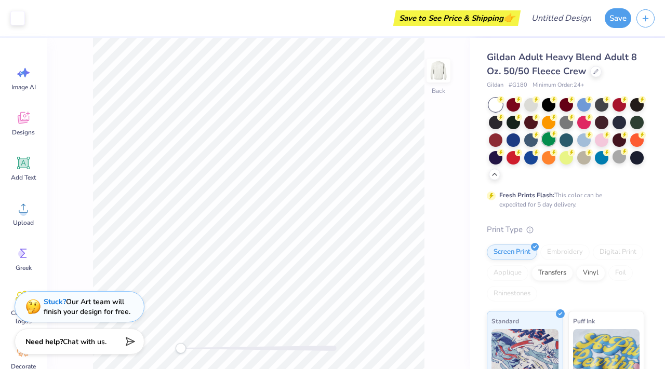
click at [550, 140] on div at bounding box center [549, 139] width 14 height 14
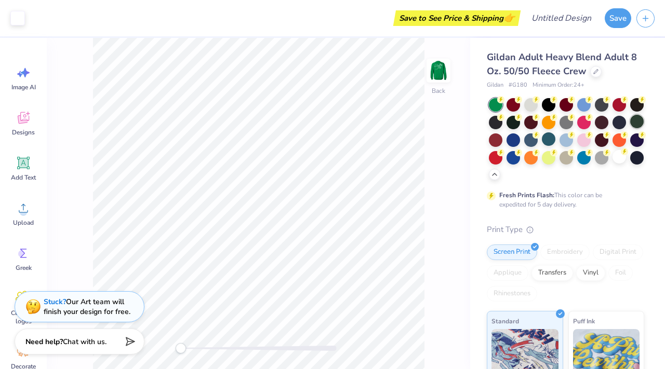
click at [640, 127] on div at bounding box center [637, 122] width 14 height 14
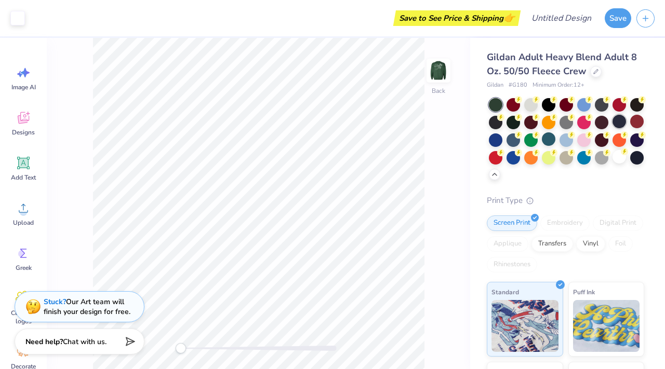
click at [616, 123] on div at bounding box center [620, 122] width 14 height 14
click at [600, 123] on div at bounding box center [602, 122] width 14 height 14
click at [439, 71] on img at bounding box center [439, 71] width 42 height 42
click at [433, 73] on img at bounding box center [439, 71] width 42 height 42
click at [587, 138] on div at bounding box center [584, 139] width 14 height 14
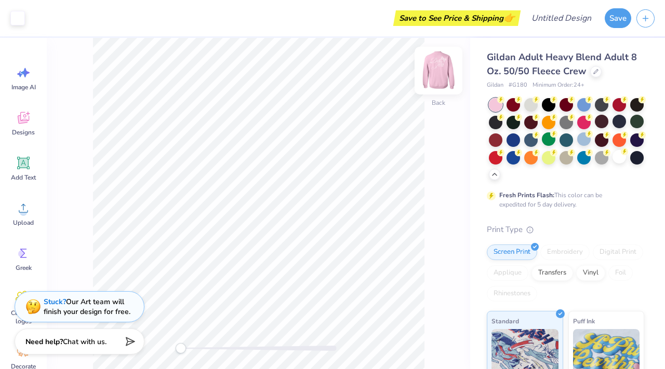
click at [440, 75] on img at bounding box center [439, 71] width 42 height 42
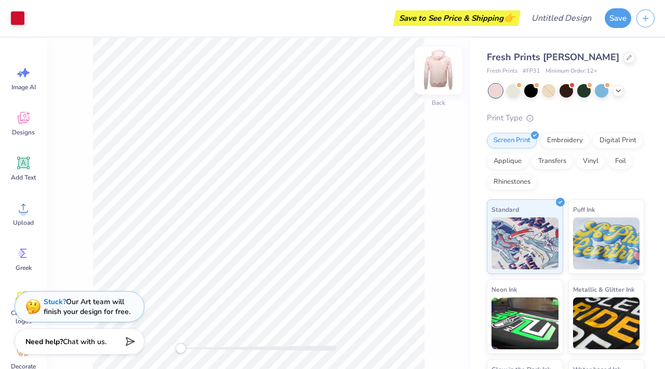
click at [436, 82] on img at bounding box center [439, 71] width 42 height 42
click at [436, 83] on img at bounding box center [439, 71] width 42 height 42
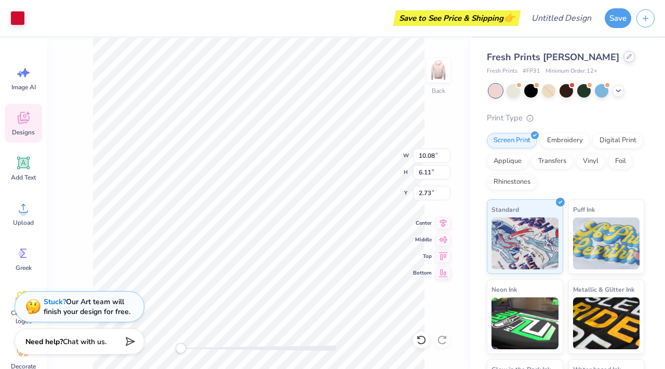
click at [624, 54] on div at bounding box center [629, 56] width 11 height 11
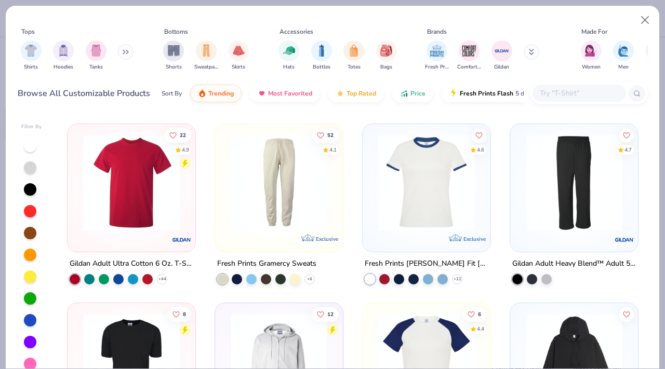
scroll to position [3587, 0]
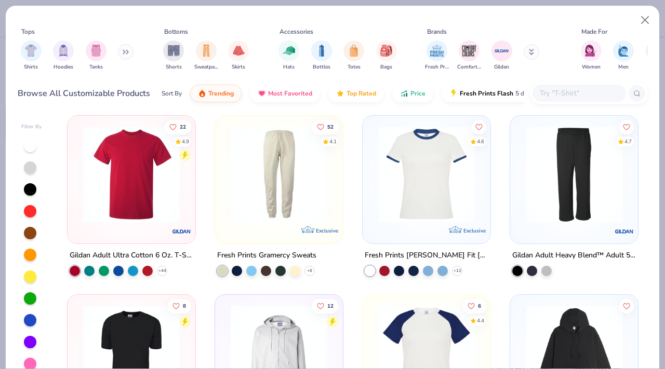
click at [581, 173] on img at bounding box center [574, 174] width 107 height 97
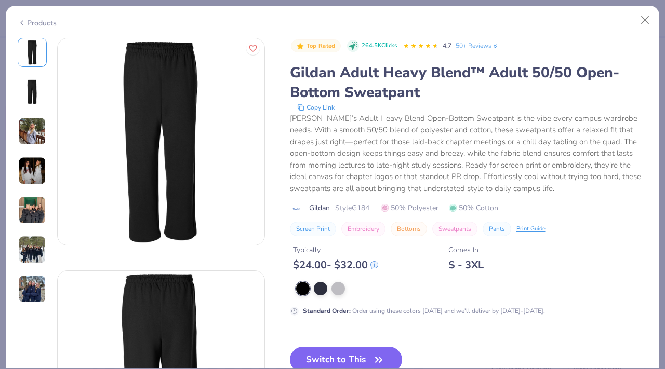
click at [37, 146] on div at bounding box center [32, 171] width 29 height 266
click at [32, 169] on img at bounding box center [32, 171] width 28 height 28
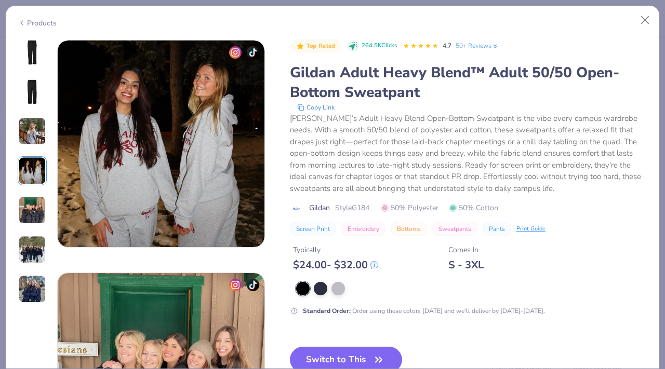
scroll to position [698, 0]
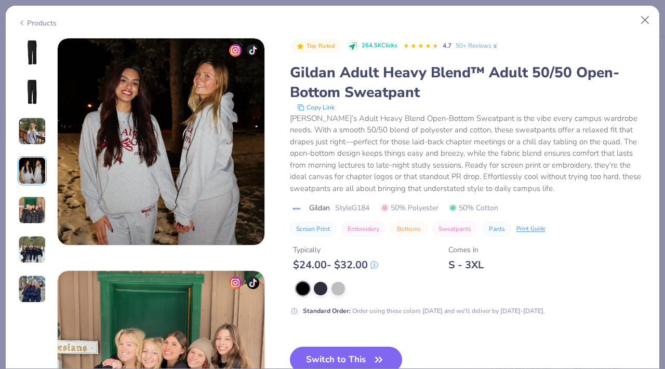
click at [34, 189] on div at bounding box center [32, 171] width 29 height 266
click at [31, 203] on img at bounding box center [32, 210] width 28 height 28
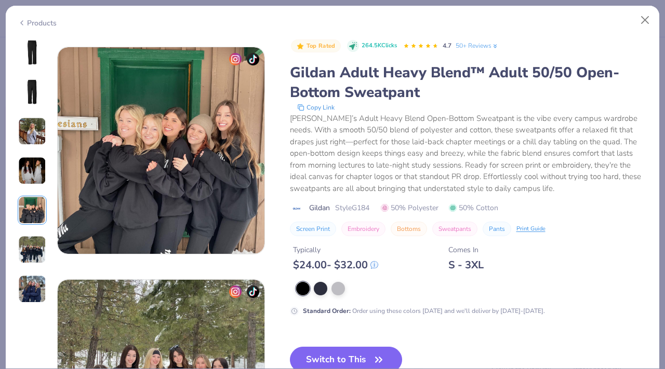
scroll to position [931, 0]
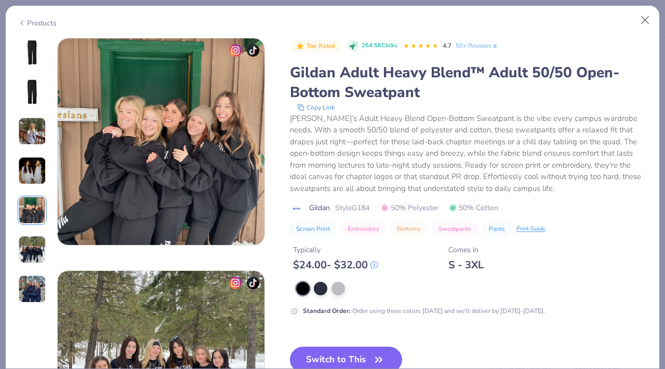
click at [34, 241] on img at bounding box center [32, 250] width 28 height 28
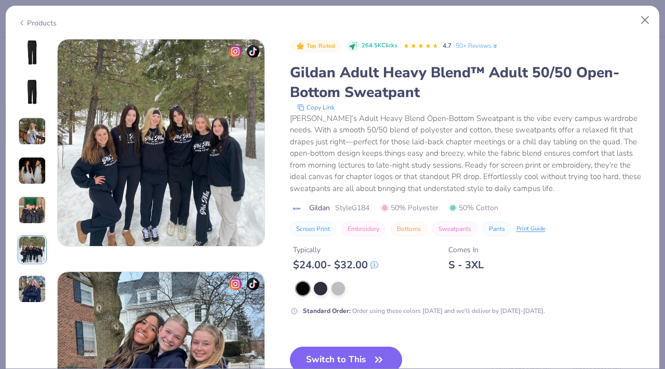
scroll to position [1164, 0]
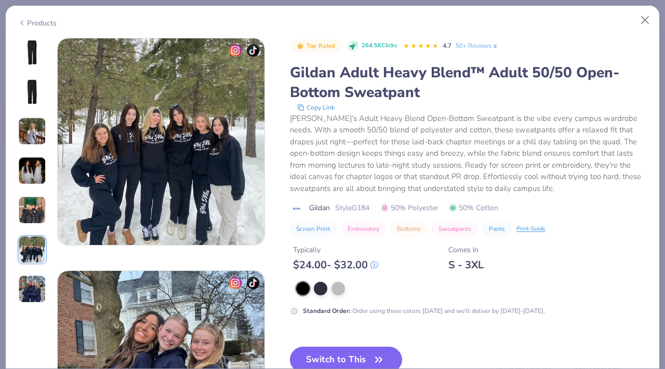
click at [34, 289] on img at bounding box center [32, 289] width 28 height 28
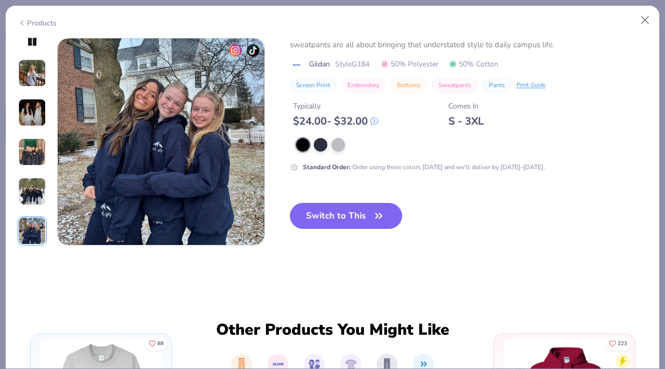
click at [28, 187] on img at bounding box center [32, 192] width 28 height 28
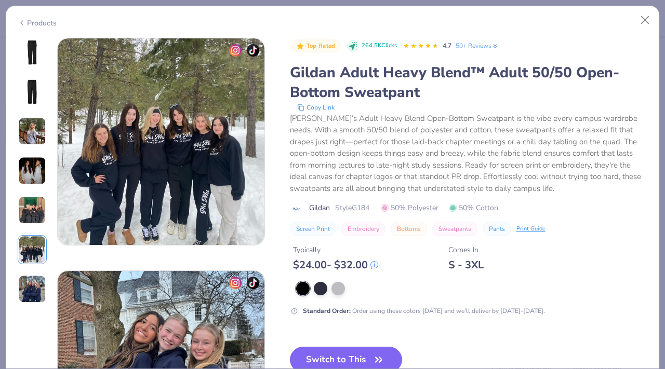
click at [38, 162] on img at bounding box center [32, 171] width 28 height 28
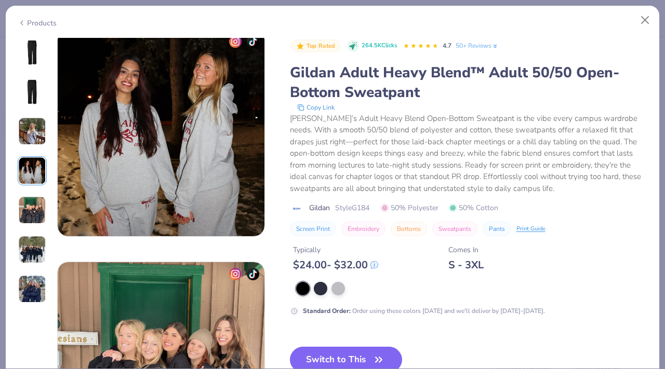
scroll to position [698, 0]
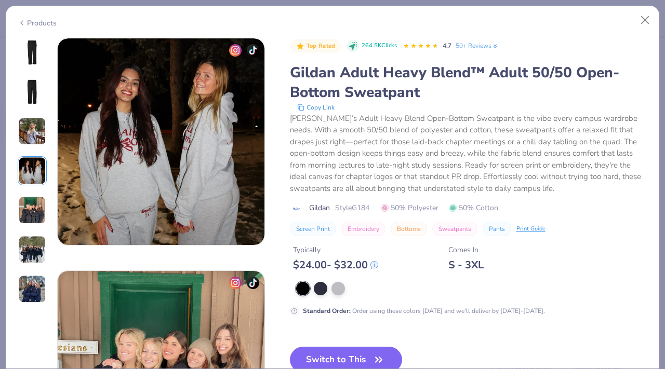
click at [46, 114] on div at bounding box center [32, 171] width 29 height 266
click at [39, 102] on img at bounding box center [32, 91] width 25 height 25
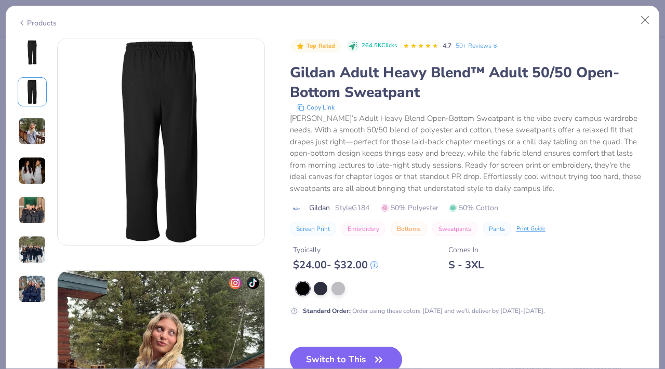
click at [31, 84] on img at bounding box center [32, 91] width 25 height 25
click at [35, 65] on div at bounding box center [32, 52] width 29 height 29
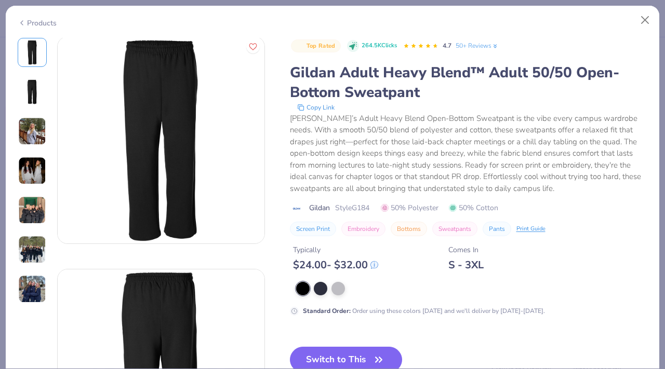
scroll to position [0, 0]
click at [646, 19] on button "Close" at bounding box center [645, 20] width 20 height 20
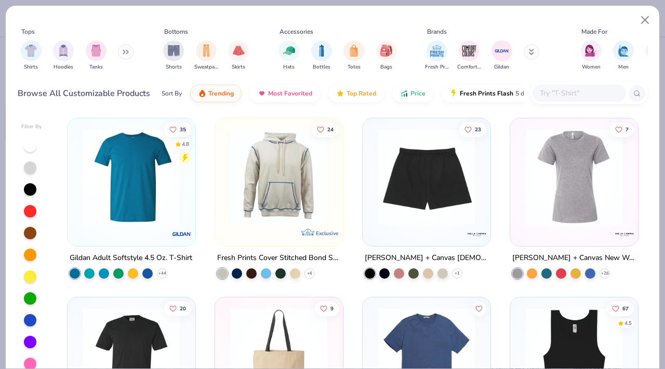
scroll to position [4482, 0]
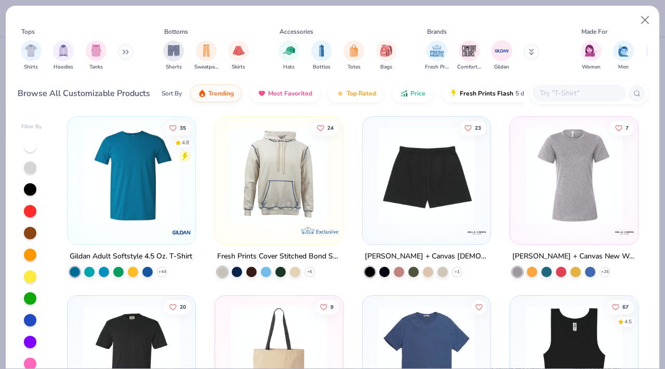
click at [454, 191] on img at bounding box center [426, 175] width 107 height 97
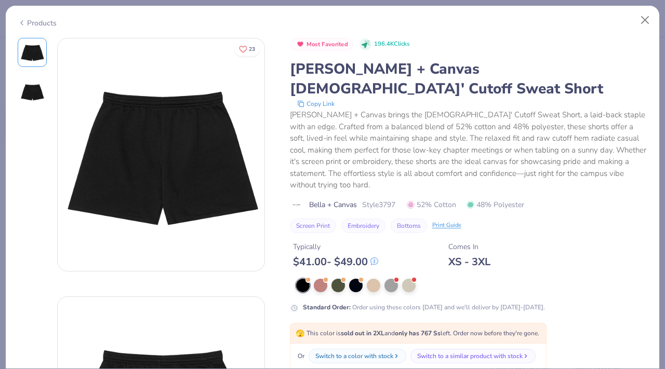
click at [37, 99] on img at bounding box center [32, 91] width 25 height 25
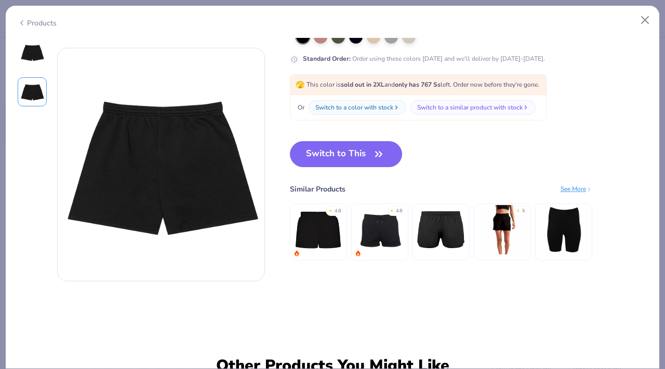
click at [30, 55] on img at bounding box center [32, 52] width 25 height 25
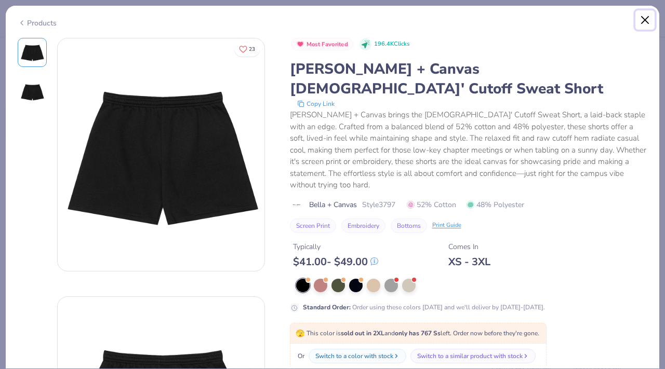
click at [643, 16] on button "Close" at bounding box center [645, 20] width 20 height 20
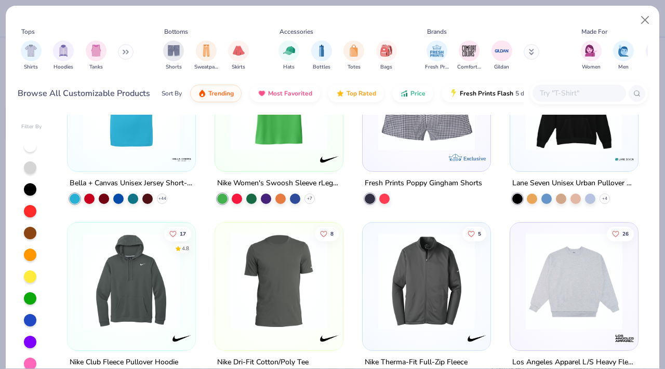
scroll to position [5093, 0]
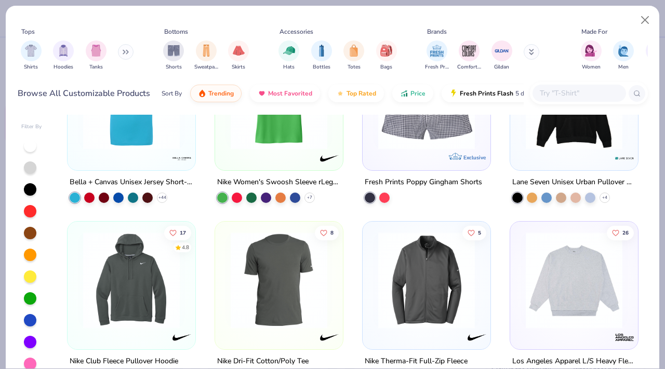
click at [554, 91] on input "text" at bounding box center [579, 93] width 80 height 12
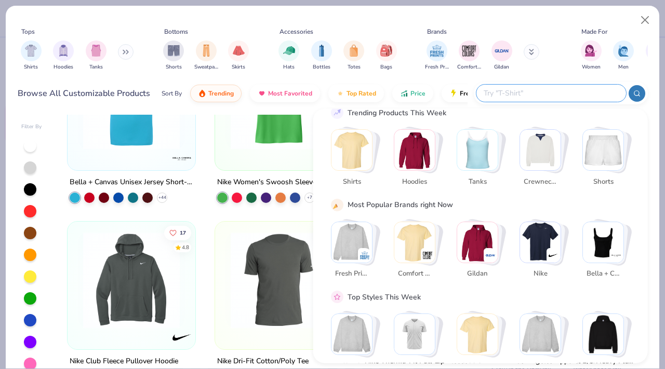
scroll to position [0, 0]
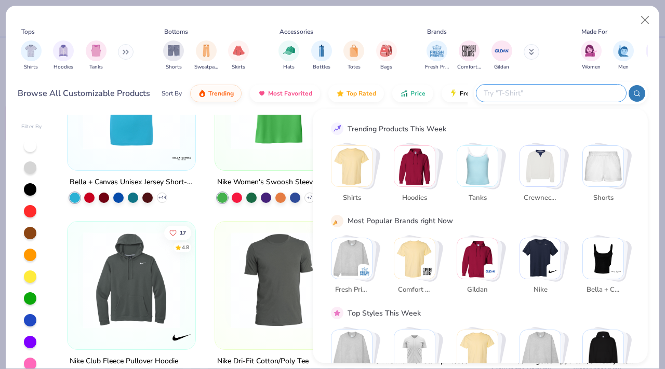
click at [540, 90] on input "text" at bounding box center [551, 93] width 136 height 12
type input "sweatpants"
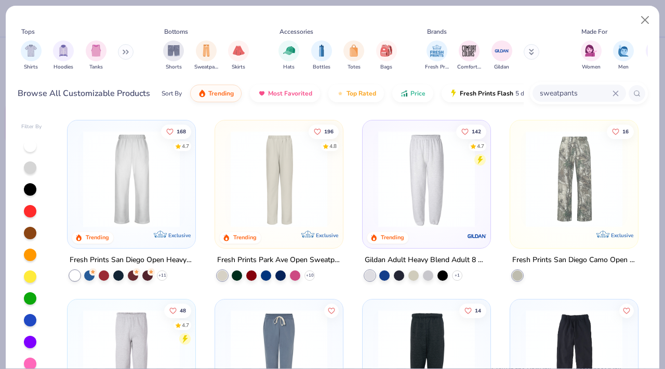
click at [290, 190] on img at bounding box center [278, 179] width 107 height 97
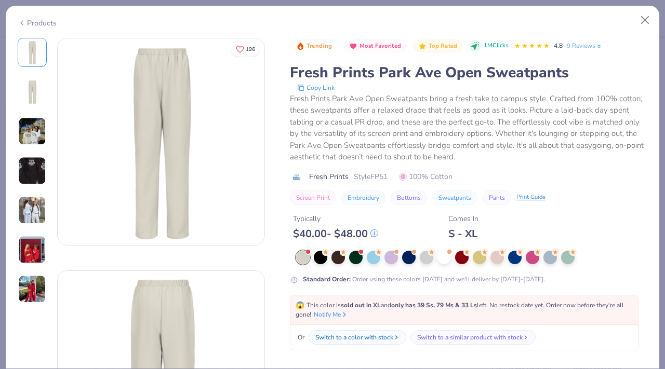
click at [30, 120] on img at bounding box center [32, 131] width 28 height 28
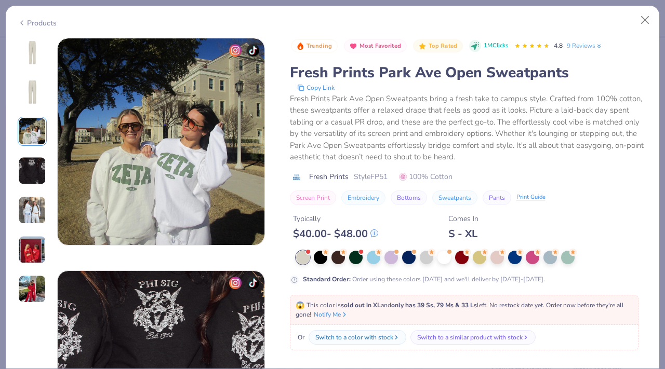
click at [29, 166] on img at bounding box center [32, 171] width 28 height 28
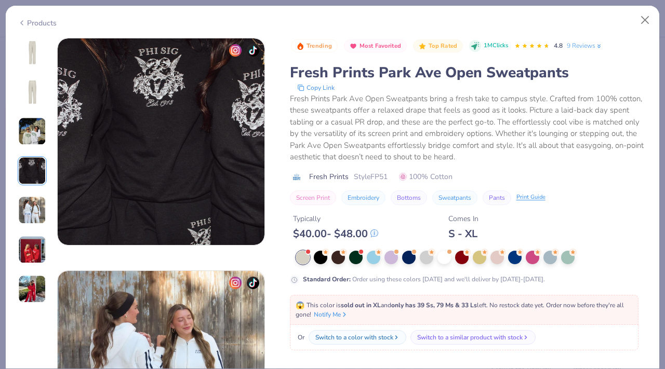
click at [32, 200] on img at bounding box center [32, 210] width 28 height 28
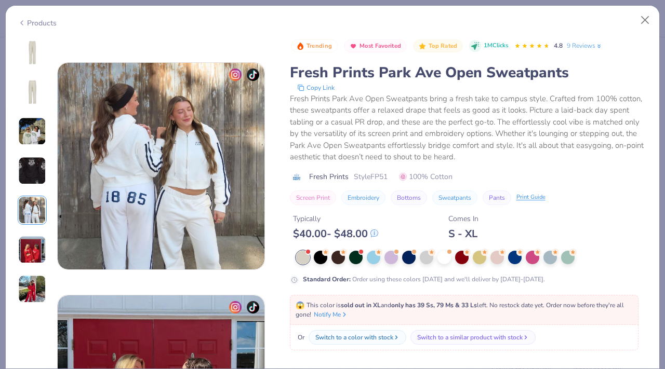
scroll to position [901, 0]
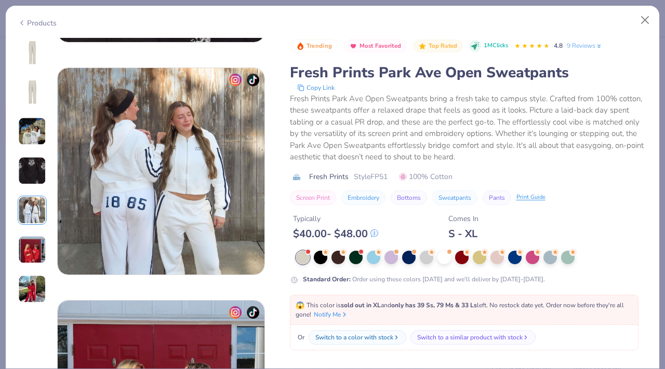
click at [27, 255] on img at bounding box center [32, 250] width 28 height 28
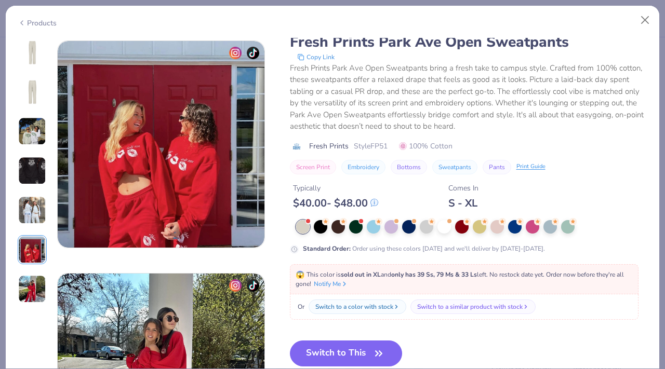
scroll to position [1164, 0]
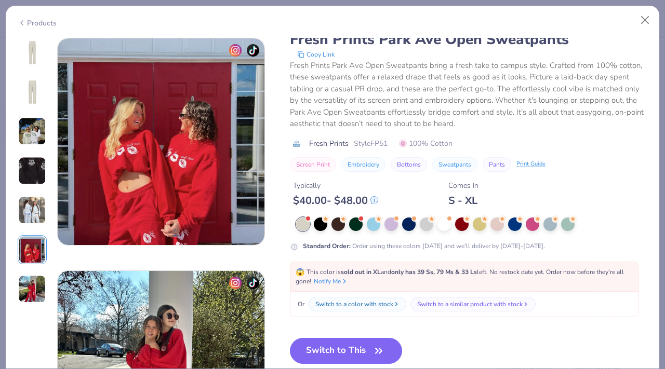
click at [35, 265] on div at bounding box center [32, 171] width 29 height 266
click at [39, 285] on img at bounding box center [32, 289] width 28 height 28
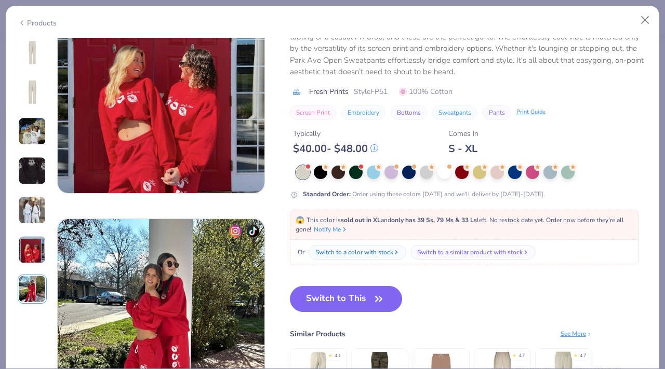
scroll to position [1216, 0]
click at [497, 164] on div at bounding box center [497, 171] width 14 height 14
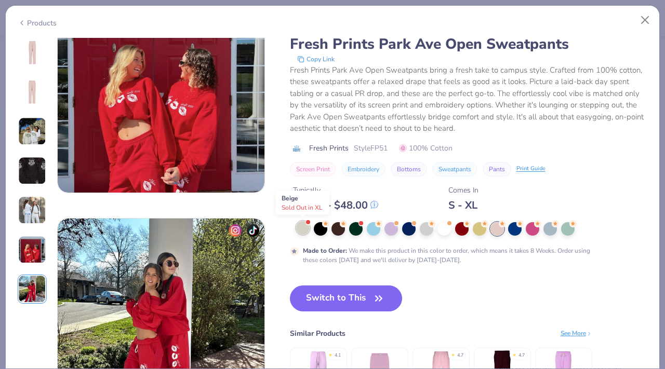
click at [303, 229] on div at bounding box center [303, 228] width 14 height 14
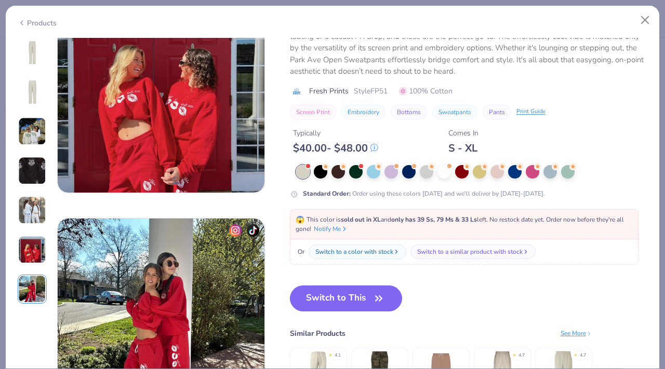
click at [325, 179] on div "Standard Order : Order using these colors [DATE] and we'll deliver by [DATE]-[D…" at bounding box center [469, 182] width 358 height 34
click at [323, 177] on div at bounding box center [321, 171] width 14 height 14
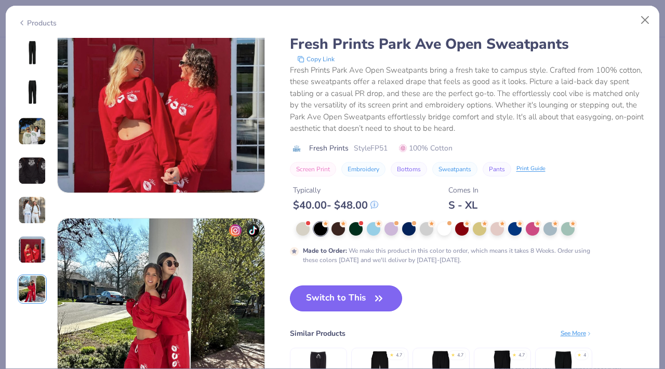
click at [343, 309] on button "Switch to This" at bounding box center [346, 299] width 113 height 26
type input "2.57"
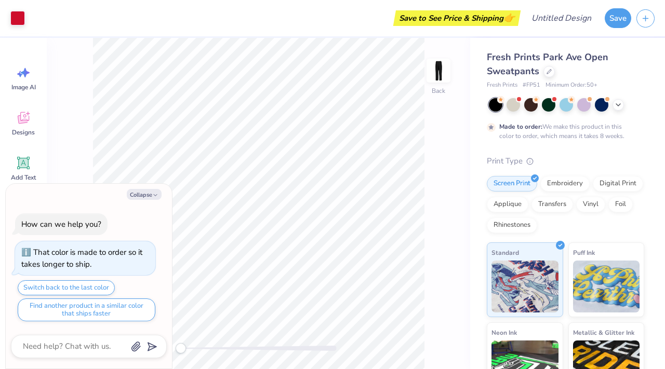
type textarea "x"
